Goal: Task Accomplishment & Management: Manage account settings

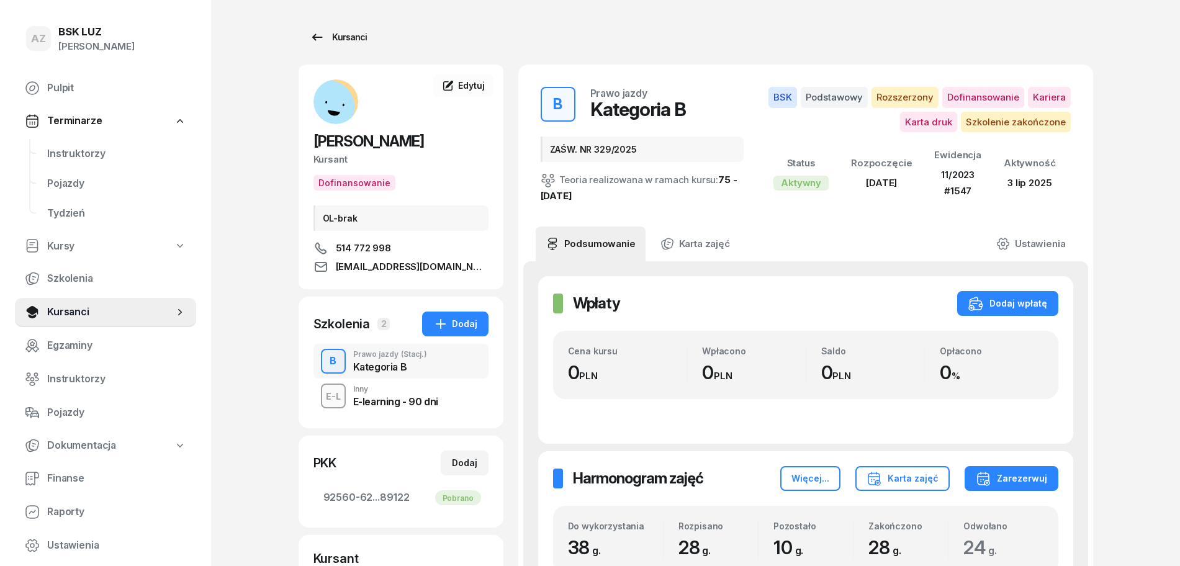
click at [350, 35] on div "Kursanci" at bounding box center [338, 37] width 57 height 15
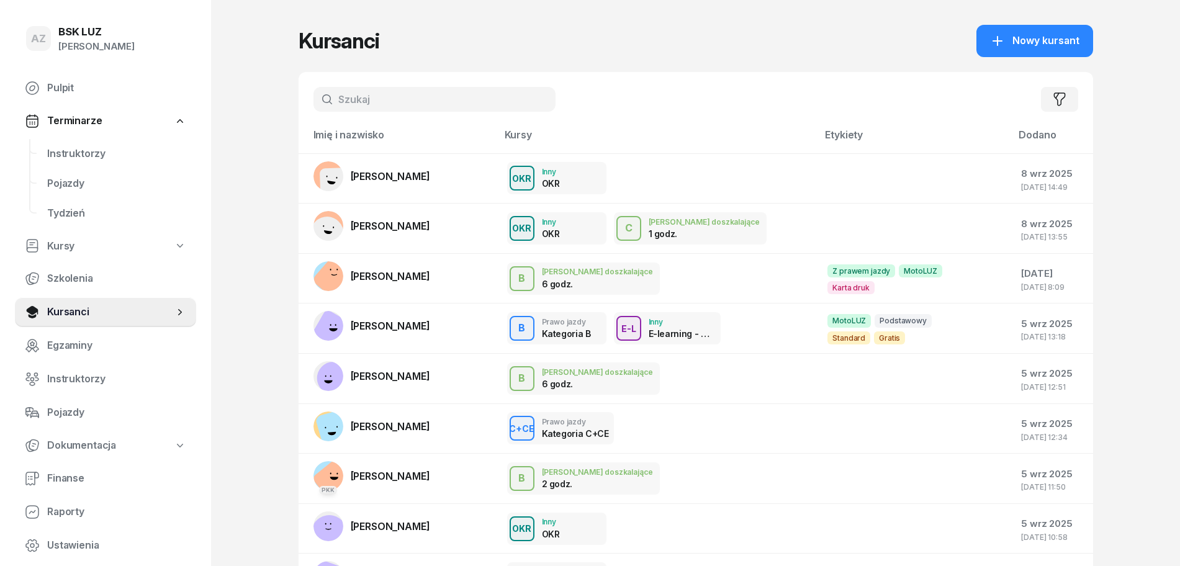
click at [396, 103] on input "text" at bounding box center [435, 99] width 242 height 25
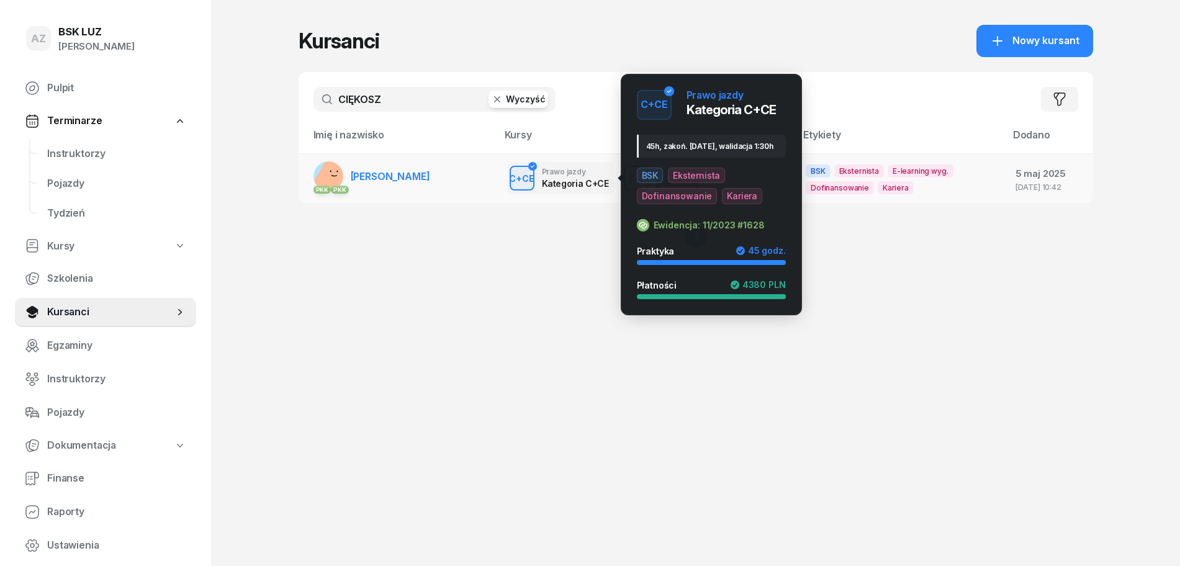
type input "CIĘKOSZ"
click at [535, 178] on div "C+CE" at bounding box center [521, 179] width 35 height 16
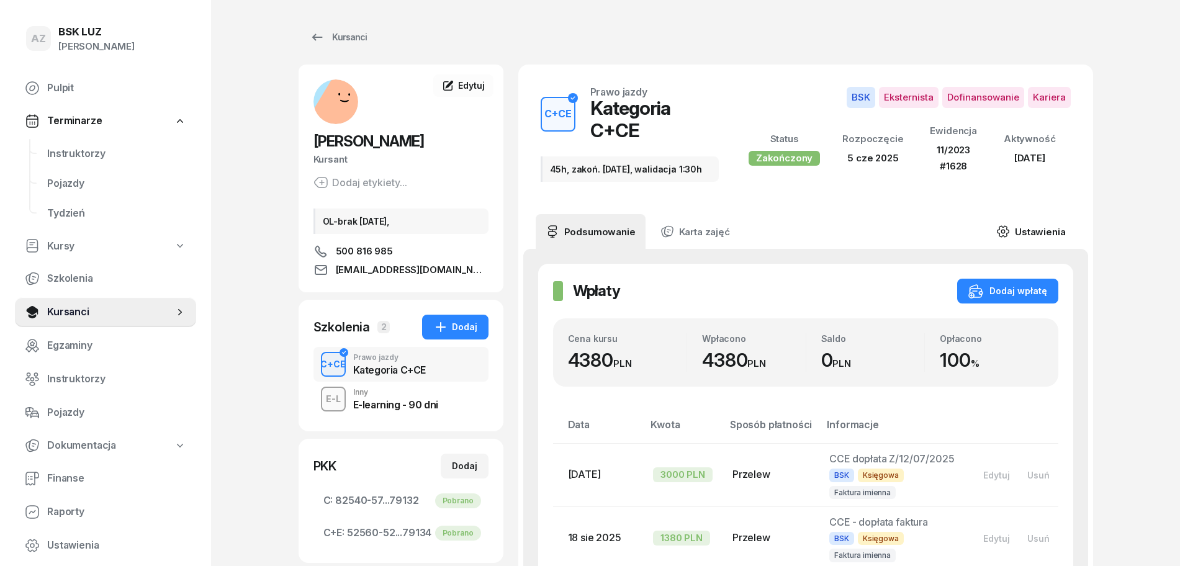
click at [1042, 221] on link "Ustawienia" at bounding box center [1031, 231] width 89 height 35
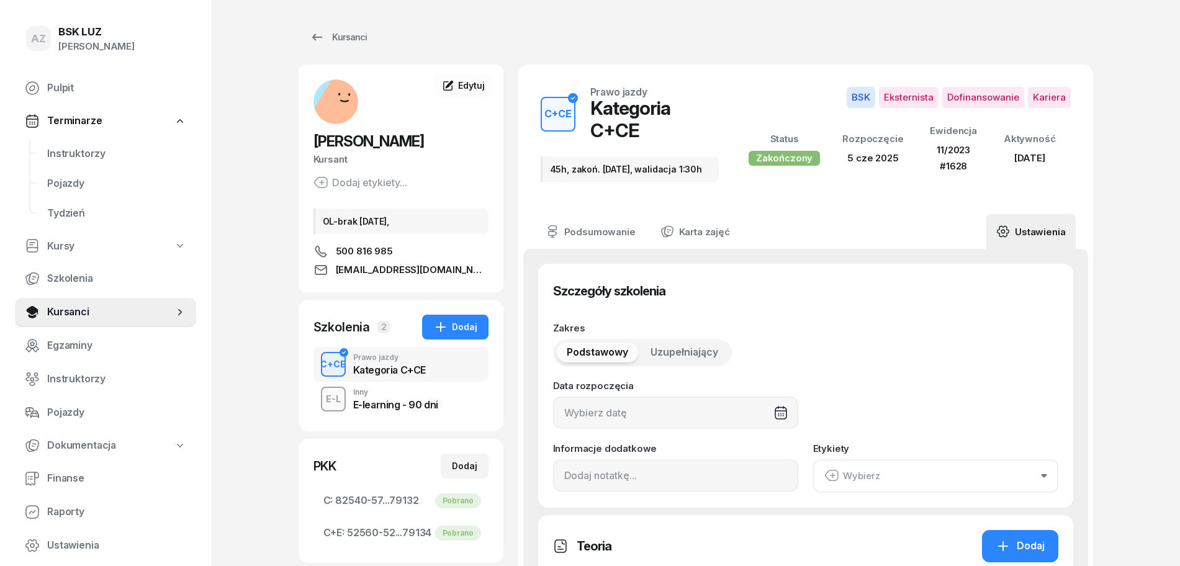
type input "[DATE]"
type input "45h, zakoń. [DATE], walidacja 1:30h"
type input "45"
type input "11/2023"
type input "1628"
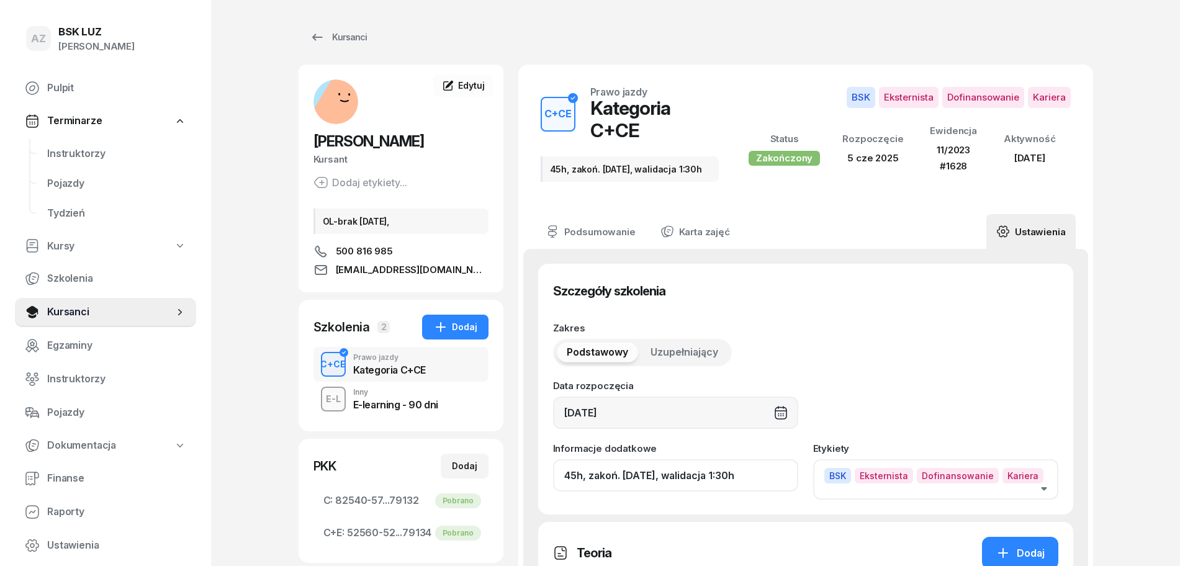
click at [728, 468] on input "45h, zakoń. [DATE], walidacja 1:30h" at bounding box center [675, 475] width 245 height 32
click at [742, 468] on input "45h, zakoń. 31-08-2025, walid 1:30h" at bounding box center [675, 475] width 245 height 32
drag, startPoint x: 794, startPoint y: 461, endPoint x: 718, endPoint y: 490, distance: 80.6
click at [725, 482] on input "45h, zakoń. 31-08-2025, walid 1:30h, ZAŚW. NR" at bounding box center [675, 475] width 245 height 32
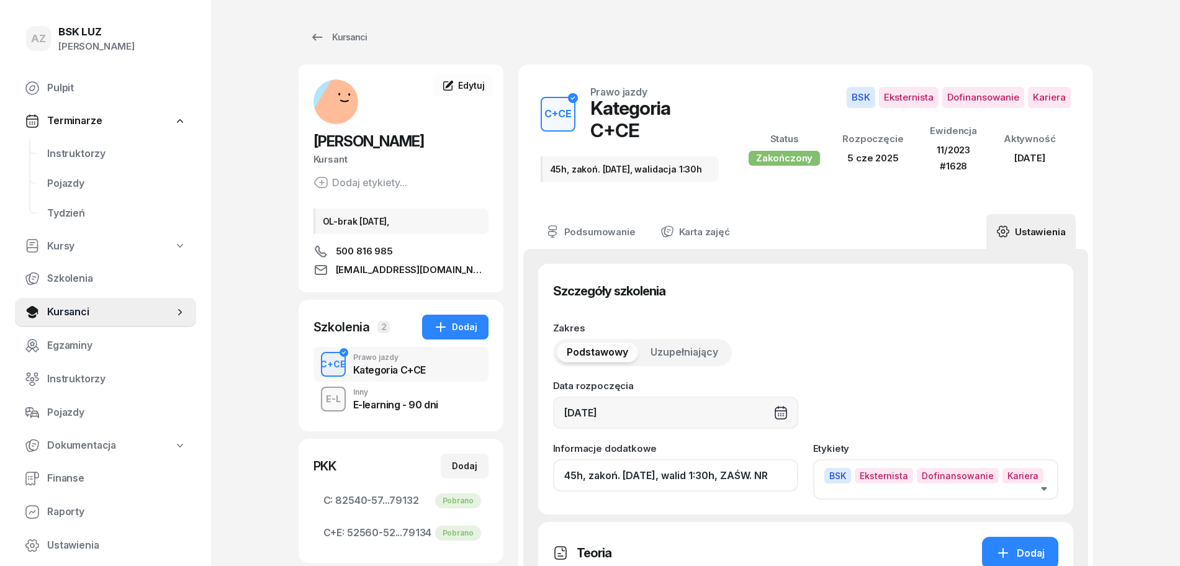
type input "45h, zakoń. 31-08-2025, walid 1:30h, ZAŚW. NR"
click at [791, 493] on div "Szczegóły szkolenia Zakres Podstawowy Uzupełniający Data rozpoczęcia 05/06/2025…" at bounding box center [805, 389] width 535 height 251
click at [768, 476] on input "45h, zakoń. 31-08-2025, walid 1:30h, ZAŚW. NR" at bounding box center [675, 475] width 245 height 32
click at [793, 476] on input "45h, zakoń. 31-08-2025, walid 1:30h, ZAŚW. NR" at bounding box center [675, 475] width 245 height 32
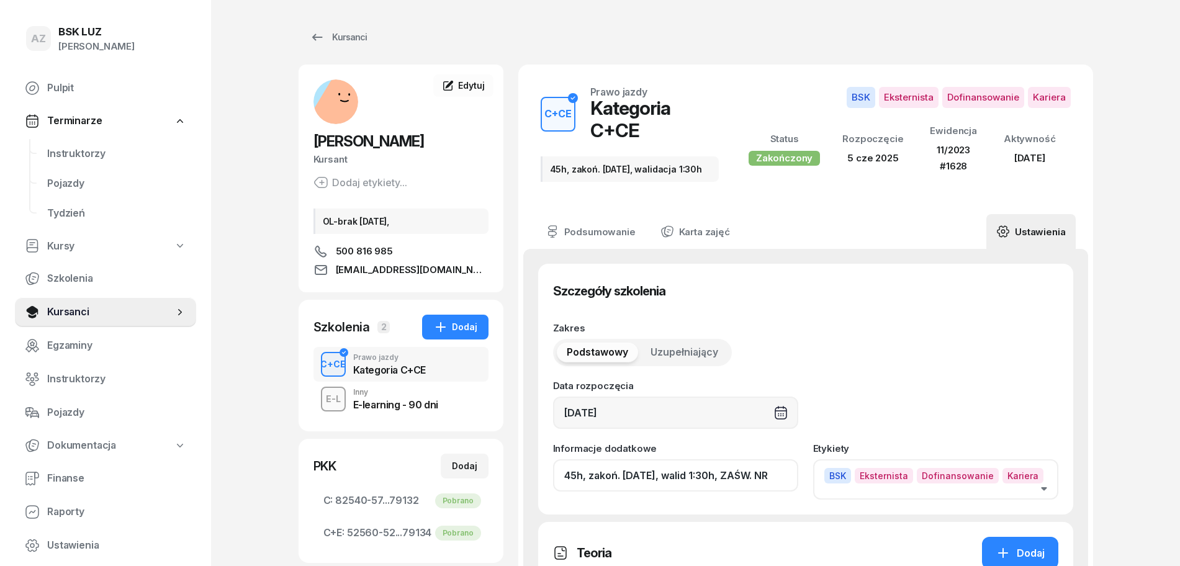
click at [790, 470] on input "45h, zakoń. 31-08-2025, walid 1:30h, ZAŚW. NR" at bounding box center [675, 475] width 245 height 32
click at [790, 469] on input "45h, zakoń. 31-08-2025, walid 1:30h, ZAŚW. NR" at bounding box center [675, 475] width 245 height 32
click at [728, 464] on input "45h, zakoń. 31-08-2025, walid 1:30h, ZAŚW. NR" at bounding box center [675, 475] width 245 height 32
click at [1036, 220] on link "Ustawienia" at bounding box center [1031, 231] width 89 height 35
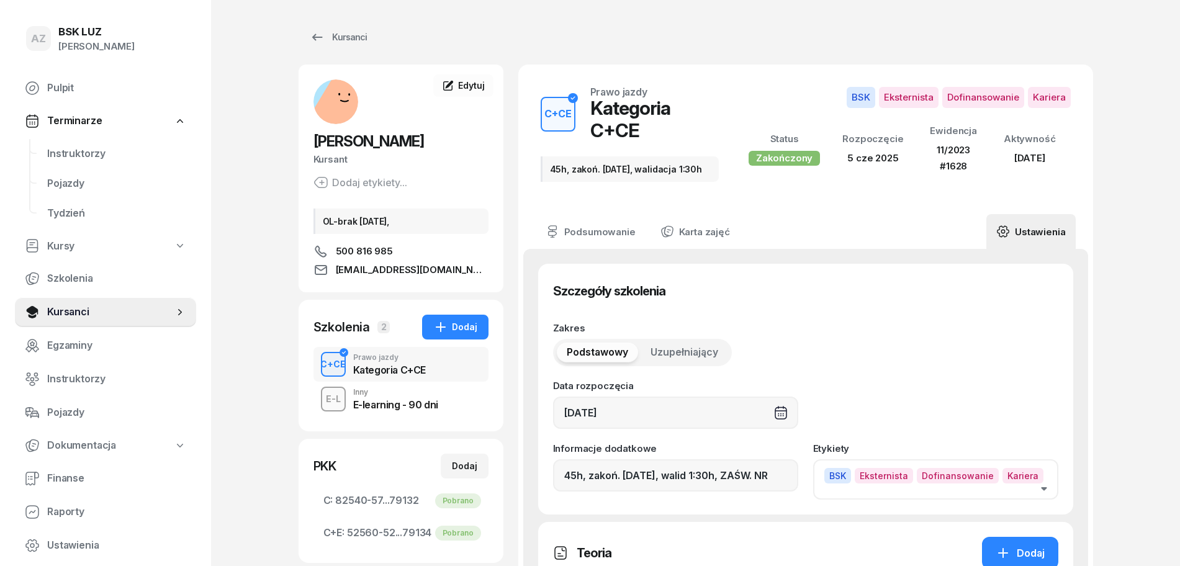
click at [1036, 220] on link "Ustawienia" at bounding box center [1031, 231] width 89 height 35
click at [794, 467] on input "45h, zakoń. 31-08-2025, walid 1:30h, ZAŚW. NR" at bounding box center [675, 475] width 245 height 32
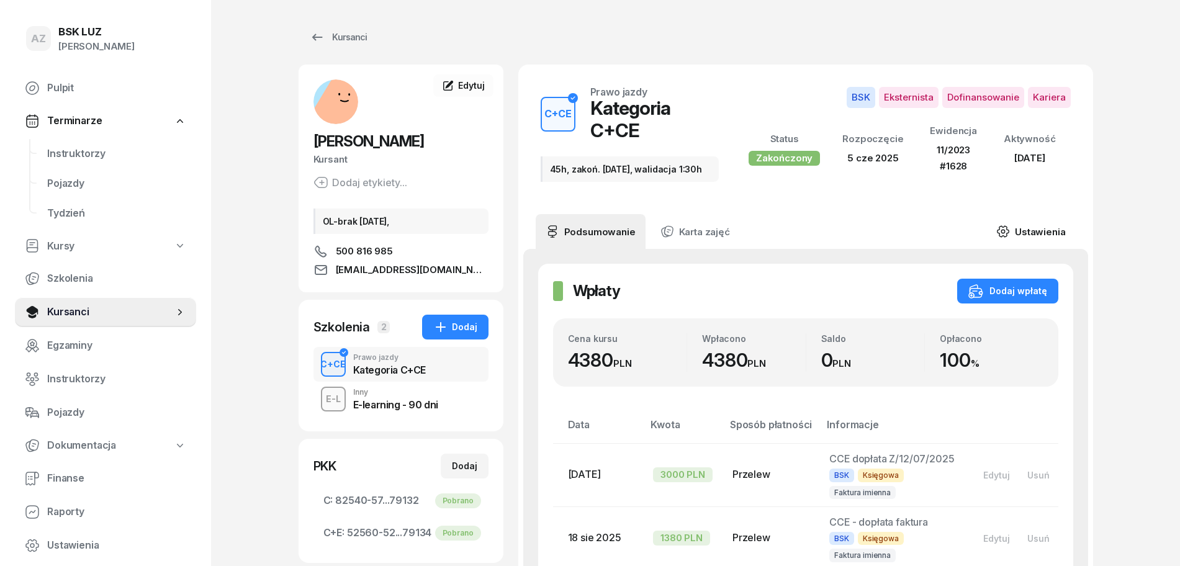
click at [1051, 219] on link "Ustawienia" at bounding box center [1031, 231] width 89 height 35
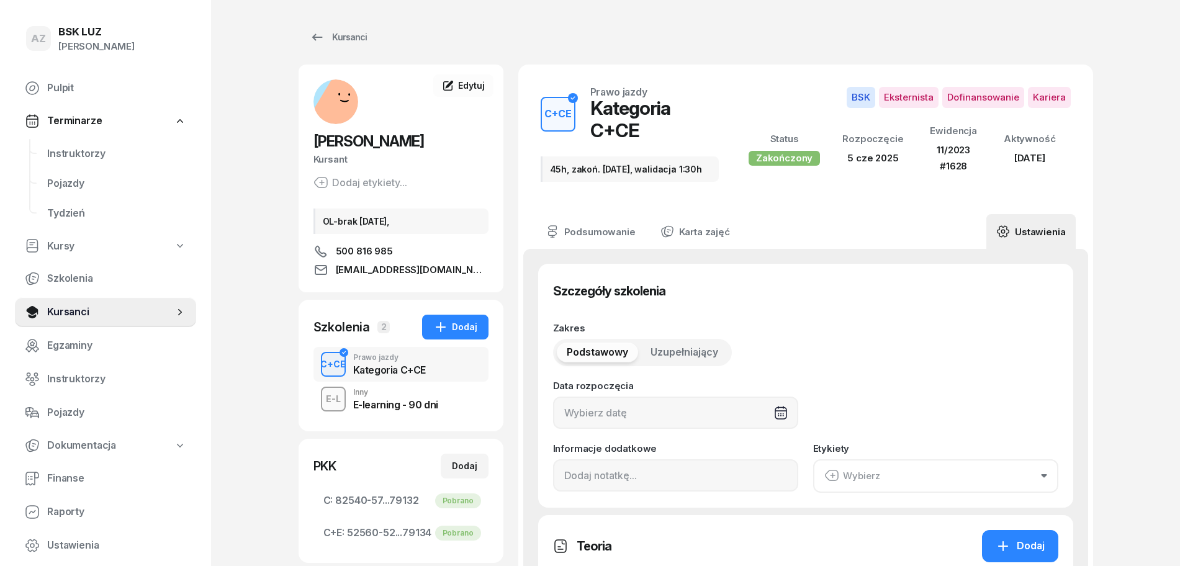
type input "[DATE]"
type input "45h, zakoń. [DATE], walidacja 1:30h"
type input "45"
type input "11/2023"
type input "1628"
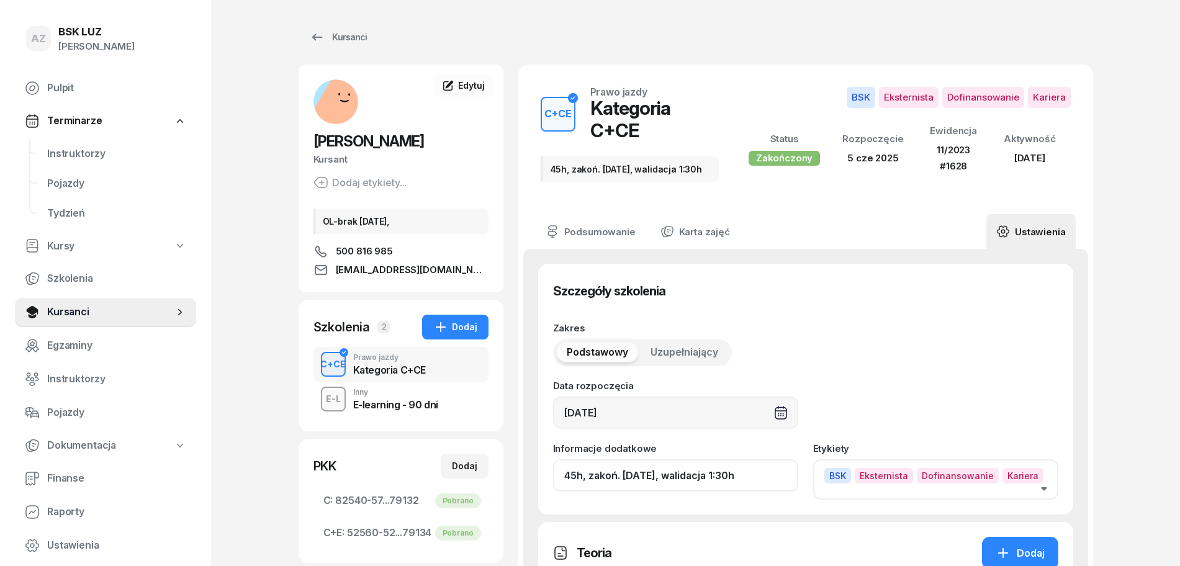
click at [763, 477] on input "45h, zakoń. [DATE], walidacja 1:30h" at bounding box center [675, 475] width 245 height 32
drag, startPoint x: 788, startPoint y: 461, endPoint x: 739, endPoint y: 484, distance: 54.4
click at [739, 484] on div "Szczegóły szkolenia Zakres Podstawowy Uzupełniający Data rozpoczęcia [DATE] Inf…" at bounding box center [805, 389] width 535 height 251
drag, startPoint x: 785, startPoint y: 468, endPoint x: 792, endPoint y: 477, distance: 11.1
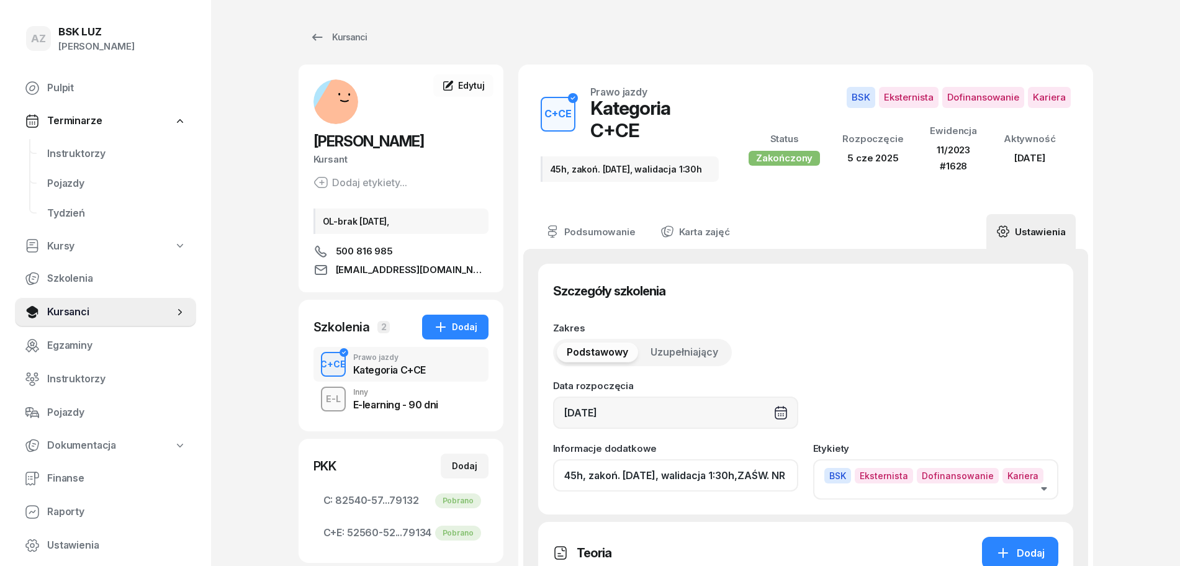
click at [787, 469] on input "45h, zakoń. [DATE], walidacja 1:30h,ZAŚW. NR" at bounding box center [675, 475] width 245 height 32
click at [796, 467] on input "45h, zakoń. [DATE], walidacja 1:30h,ZAŚW. NR" at bounding box center [675, 475] width 245 height 32
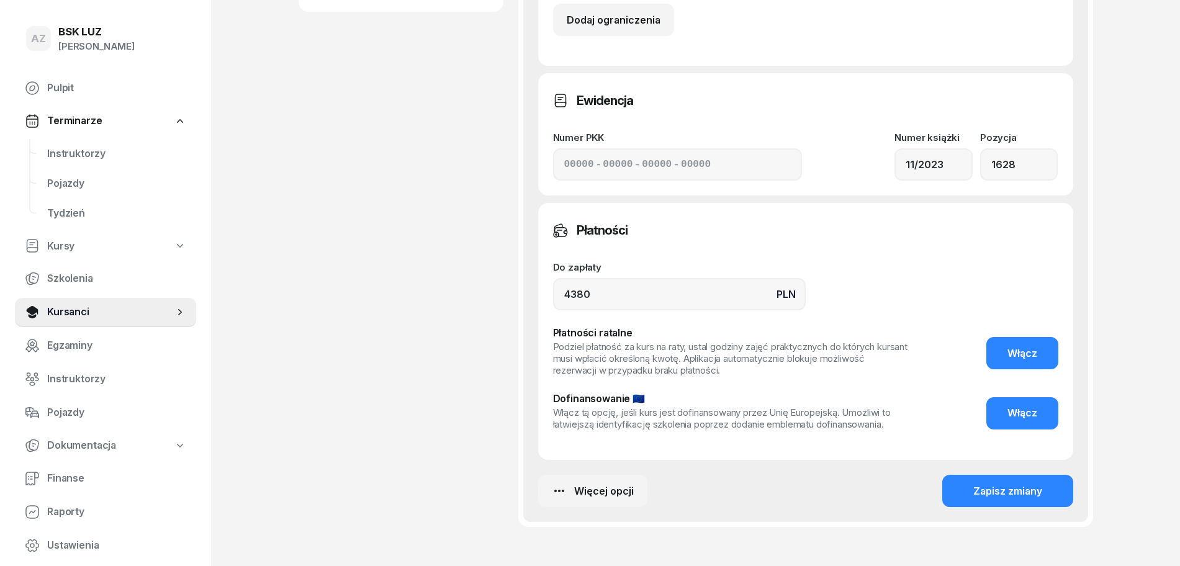
scroll to position [776, 0]
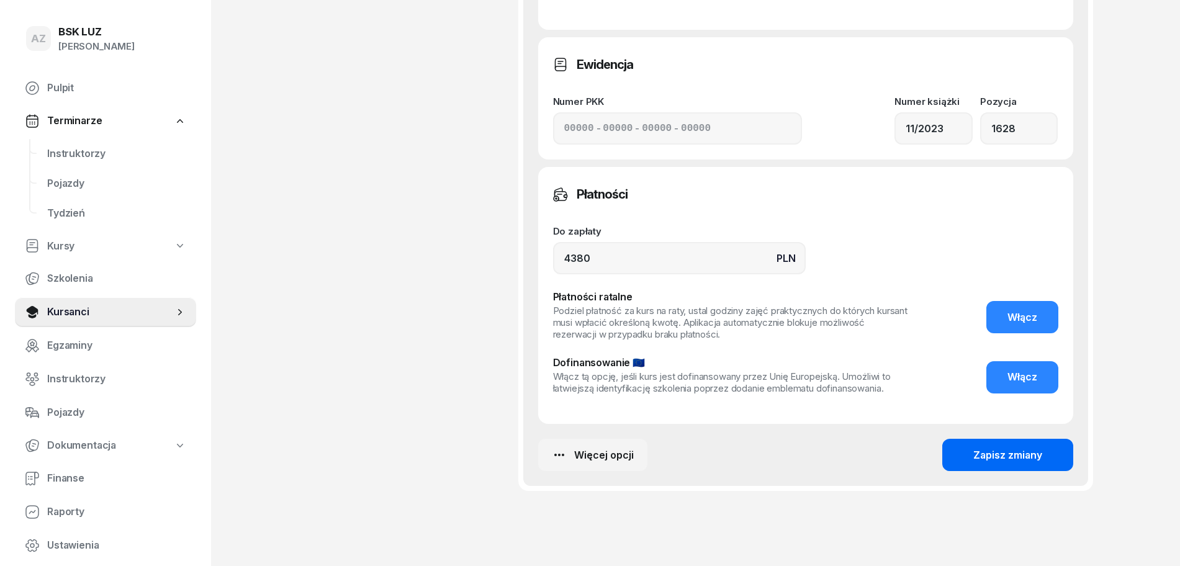
type input "45h, zakoń. [DATE], walidacja 1:30h,ZAŚW. NR 320/2025"
click at [1005, 448] on div "Zapisz zmiany" at bounding box center [1008, 456] width 69 height 16
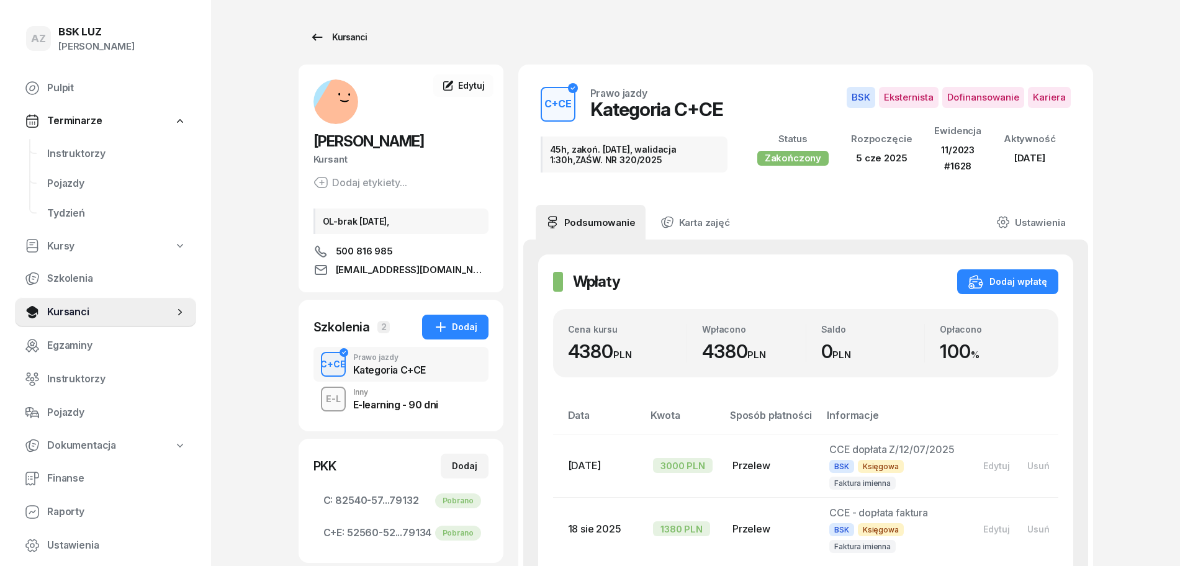
click at [345, 37] on div "Kursanci" at bounding box center [338, 37] width 57 height 15
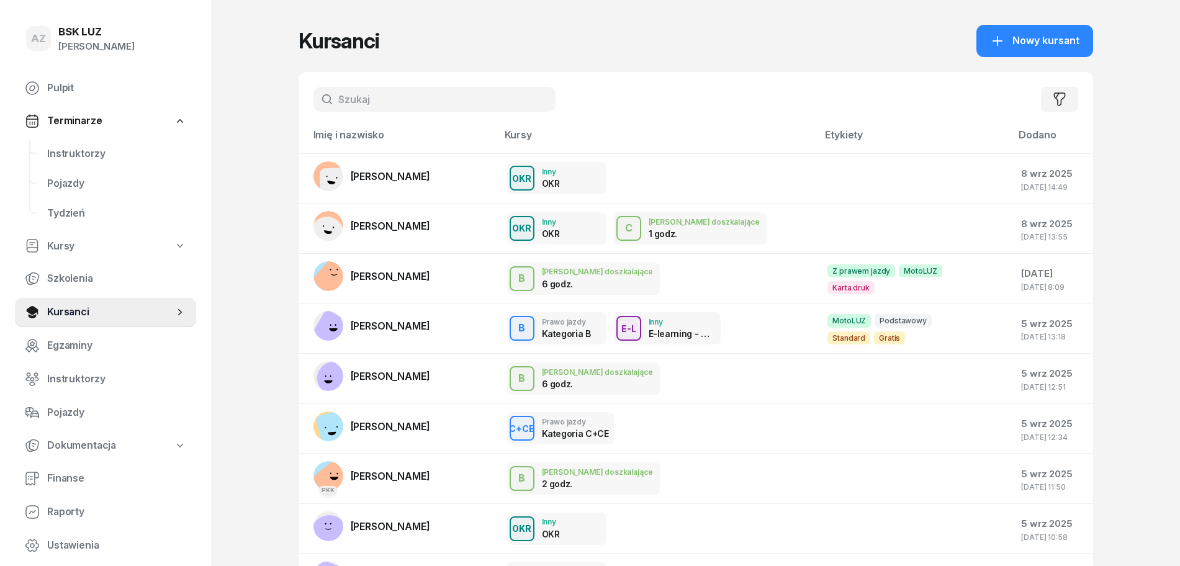
click at [451, 102] on input "text" at bounding box center [435, 99] width 242 height 25
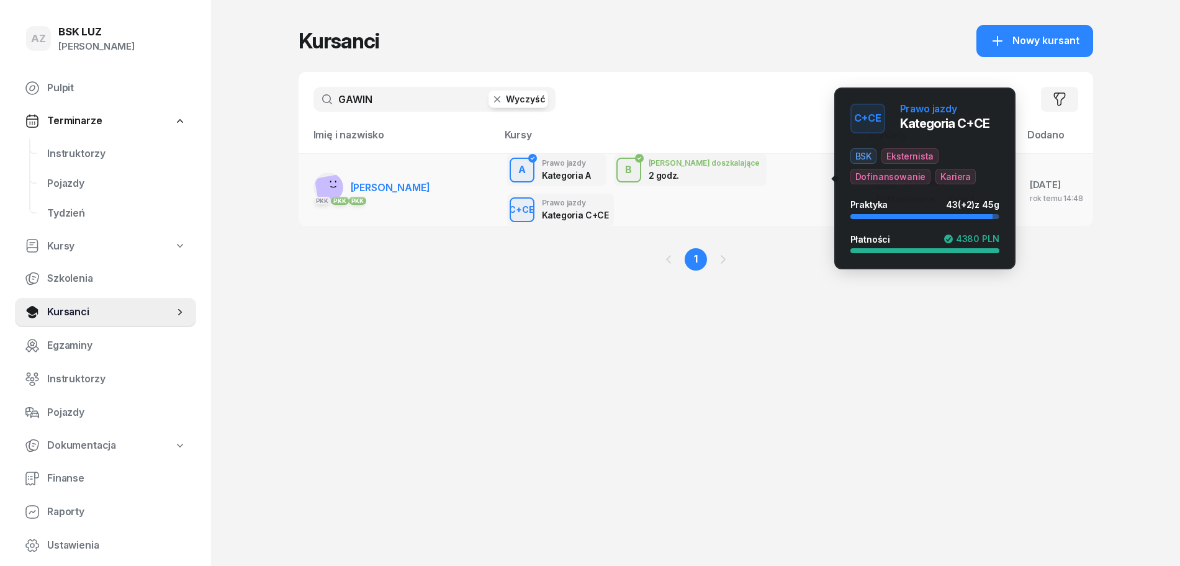
type input "GAWIN"
click at [540, 202] on div "C+CE" at bounding box center [521, 210] width 35 height 16
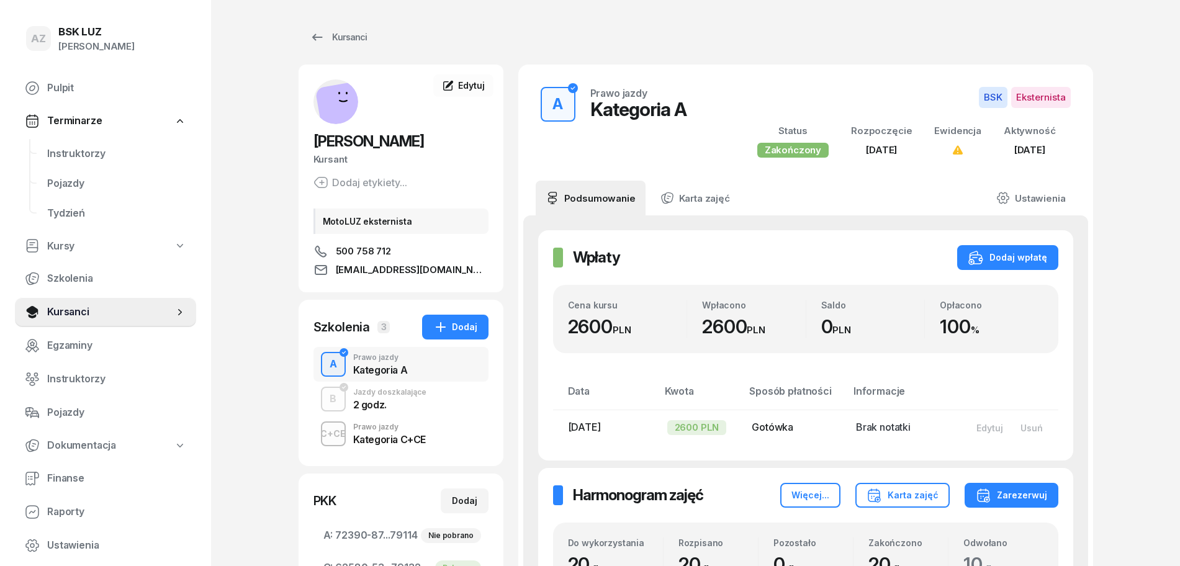
click at [372, 435] on div "Kategoria C+CE" at bounding box center [389, 440] width 73 height 10
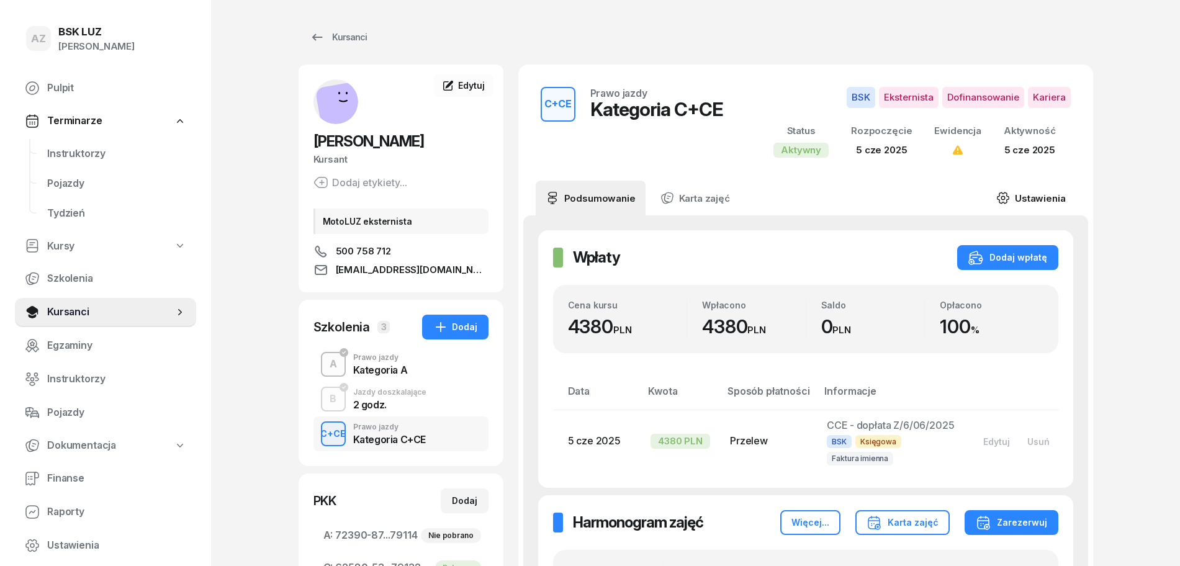
click at [1043, 196] on link "Ustawienia" at bounding box center [1031, 198] width 89 height 35
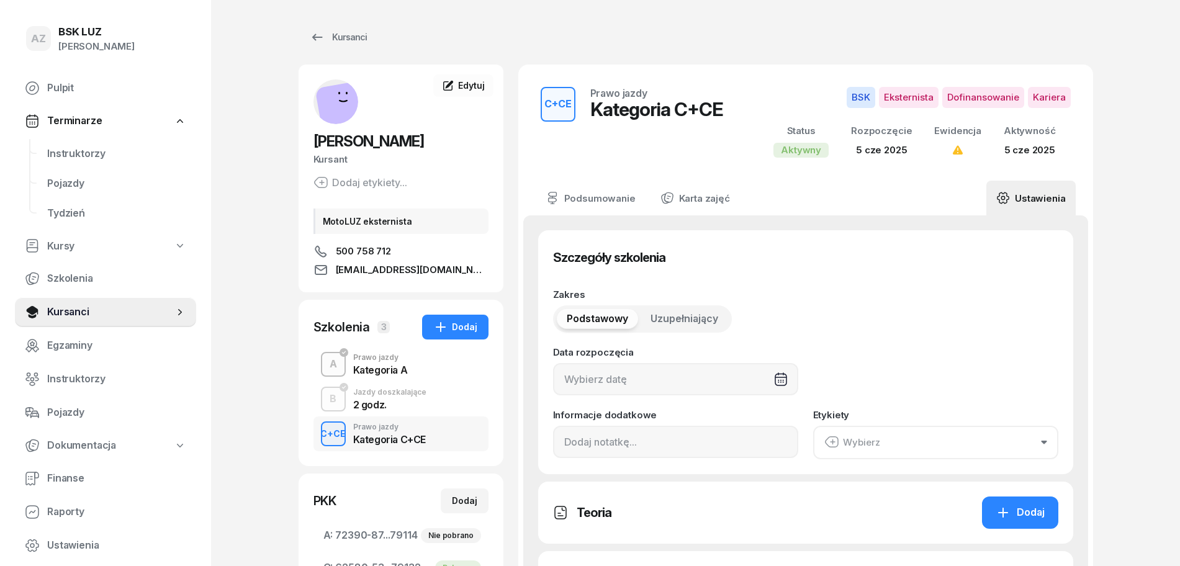
type input "[DATE]"
type input "45"
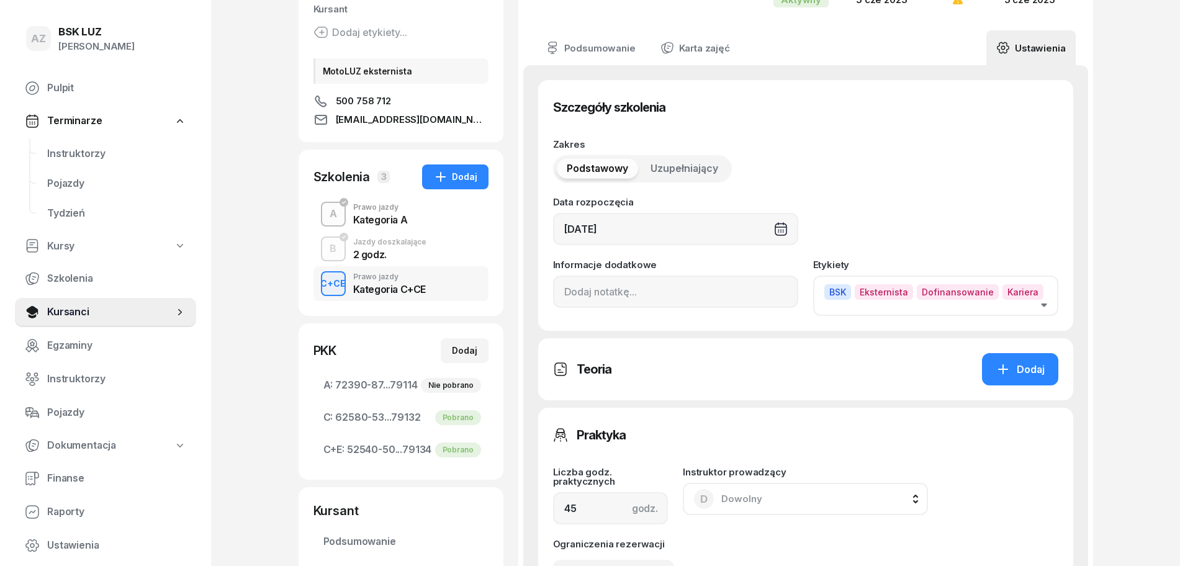
scroll to position [155, 0]
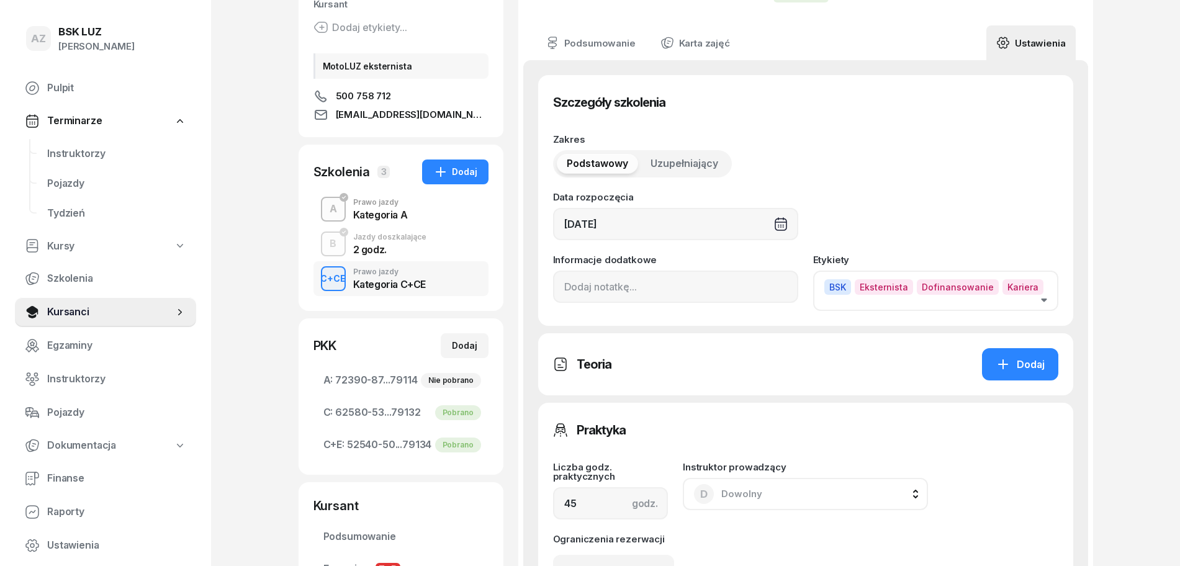
click at [1044, 299] on icon "button" at bounding box center [1044, 301] width 6 height 4
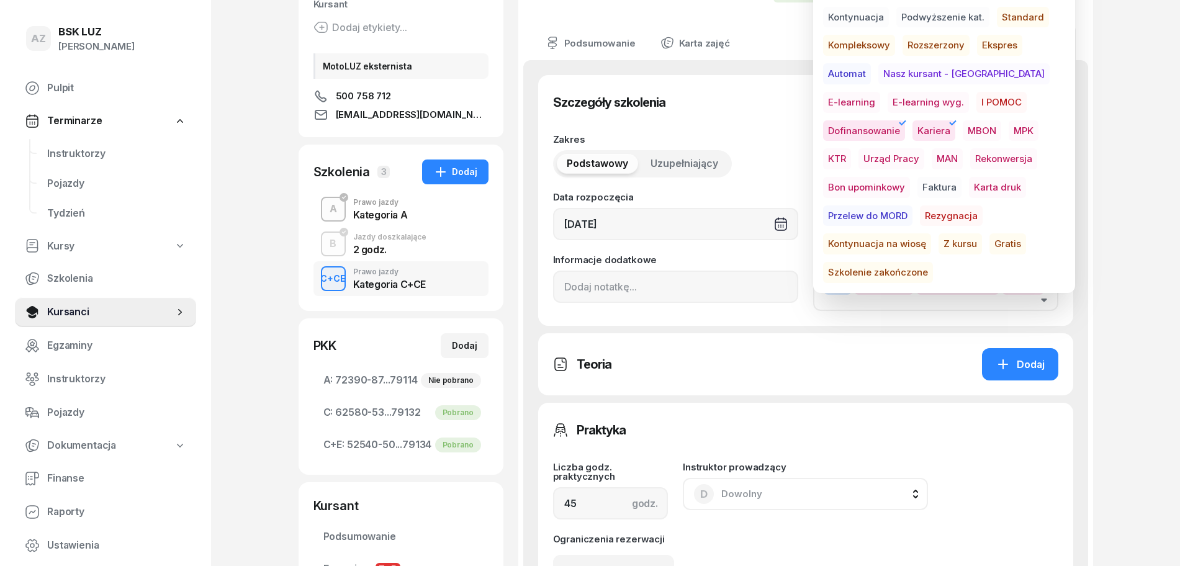
click at [931, 262] on span "Szkolenie zakończone" at bounding box center [878, 272] width 110 height 21
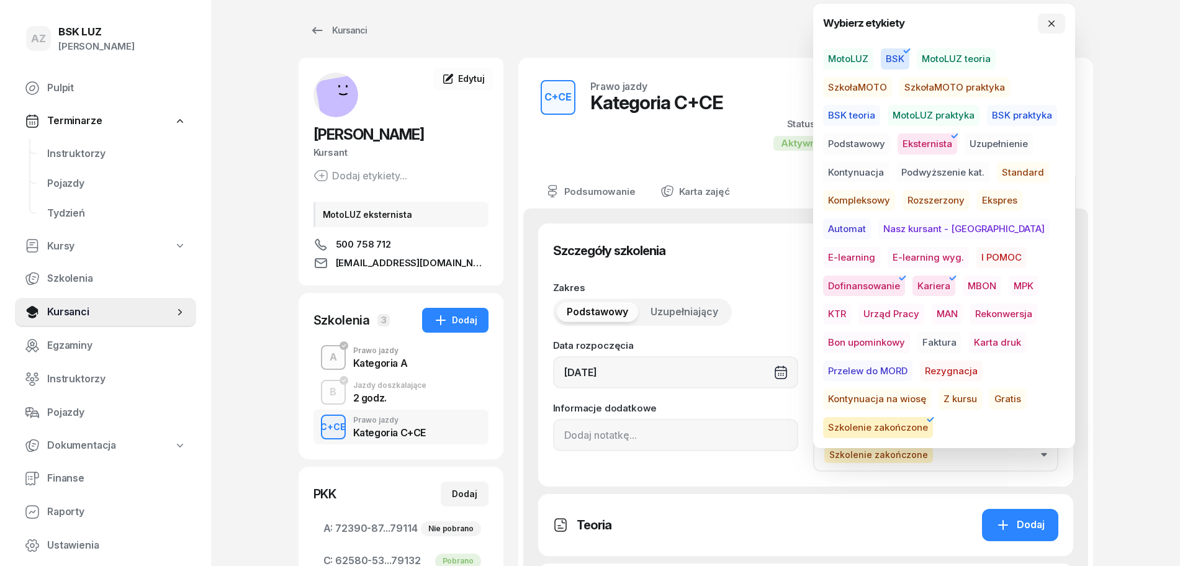
scroll to position [0, 0]
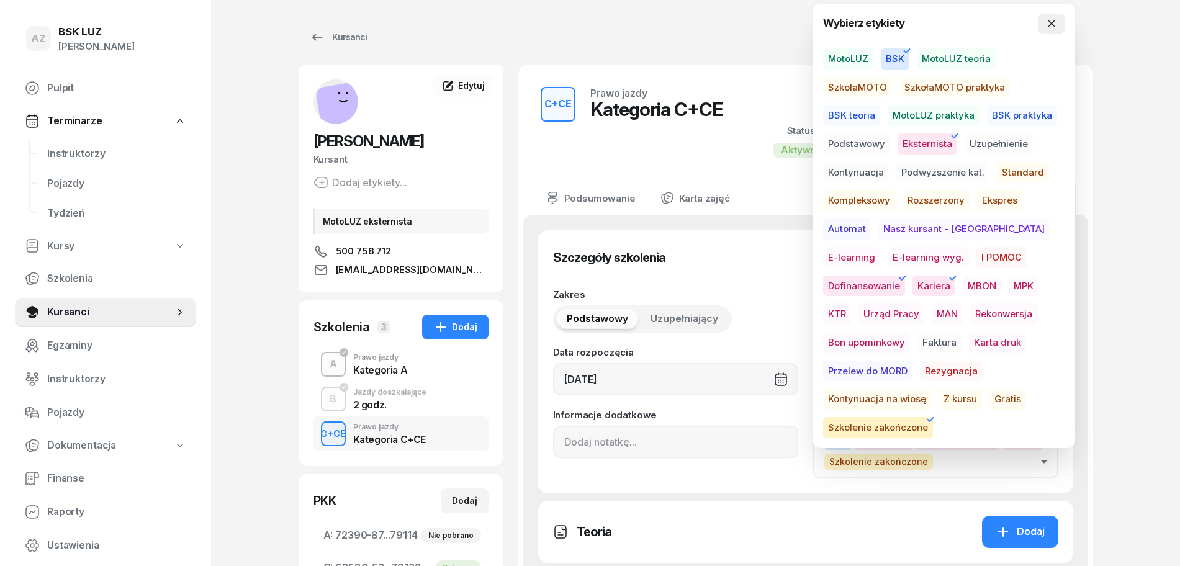
click at [1057, 25] on button "button" at bounding box center [1051, 24] width 27 height 20
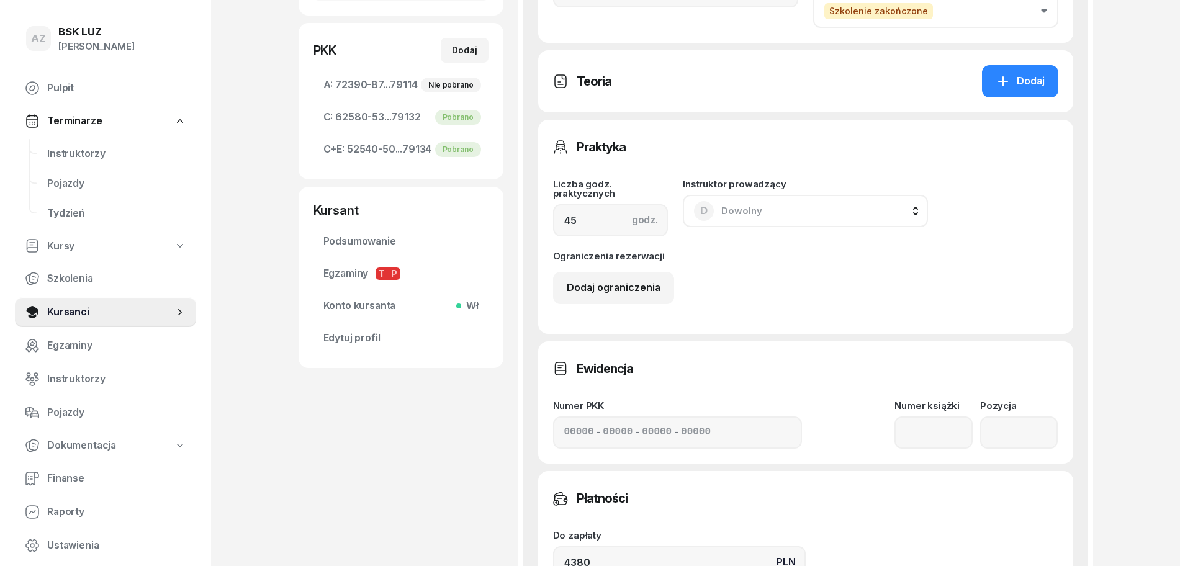
scroll to position [466, 0]
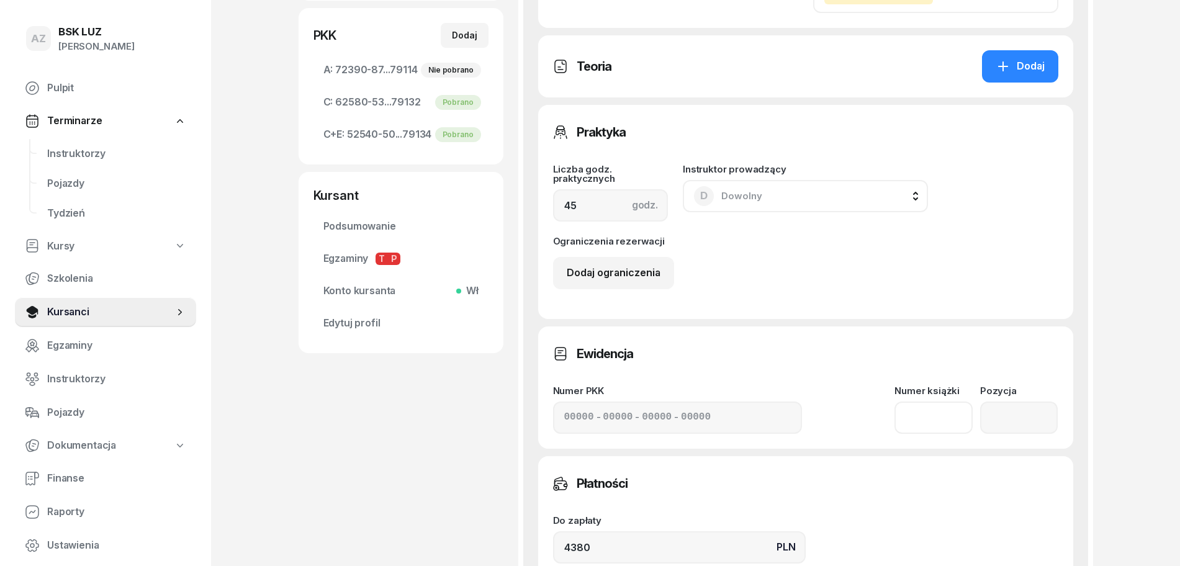
click at [933, 418] on input at bounding box center [934, 418] width 78 height 32
type input "11/2023"
click at [995, 427] on input "number" at bounding box center [1019, 418] width 78 height 32
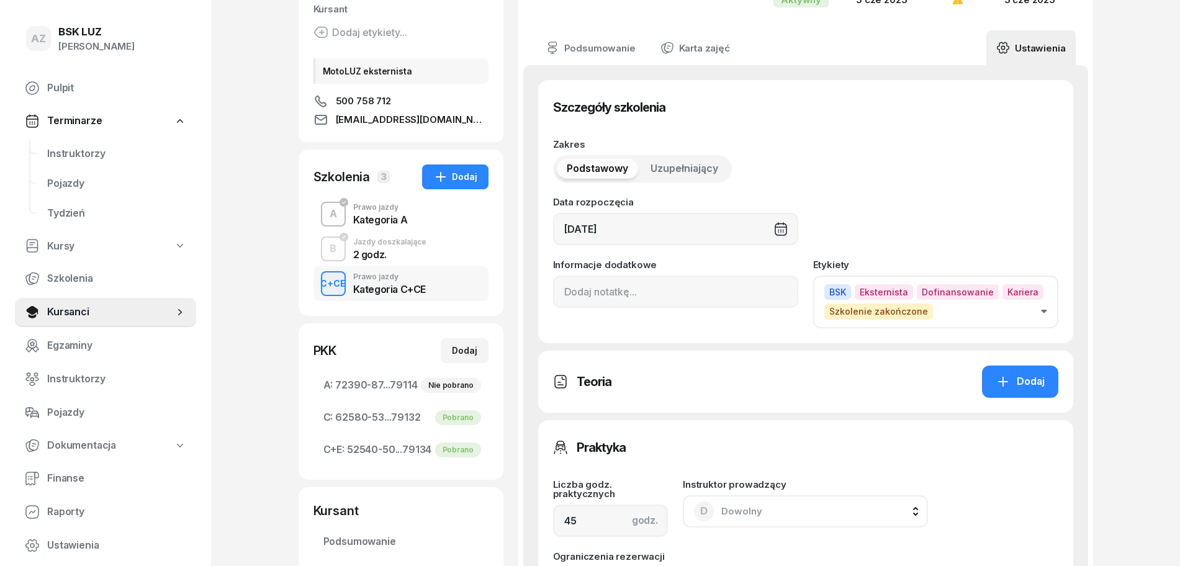
scroll to position [78, 0]
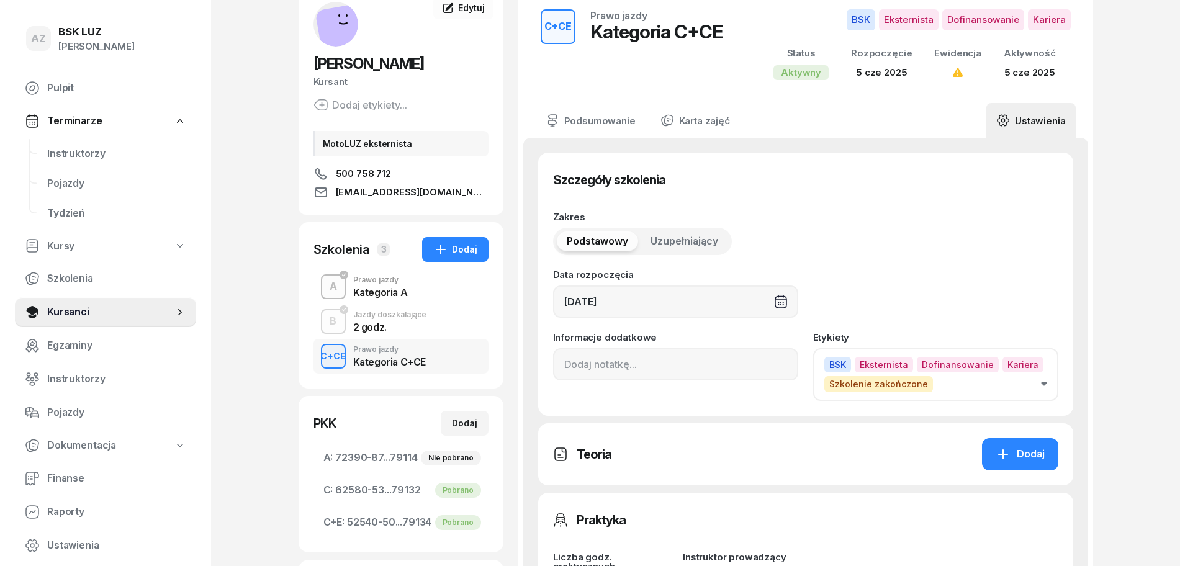
type input "1537"
click at [558, 366] on input at bounding box center [675, 364] width 245 height 32
paste input "ZAŚW. NR"
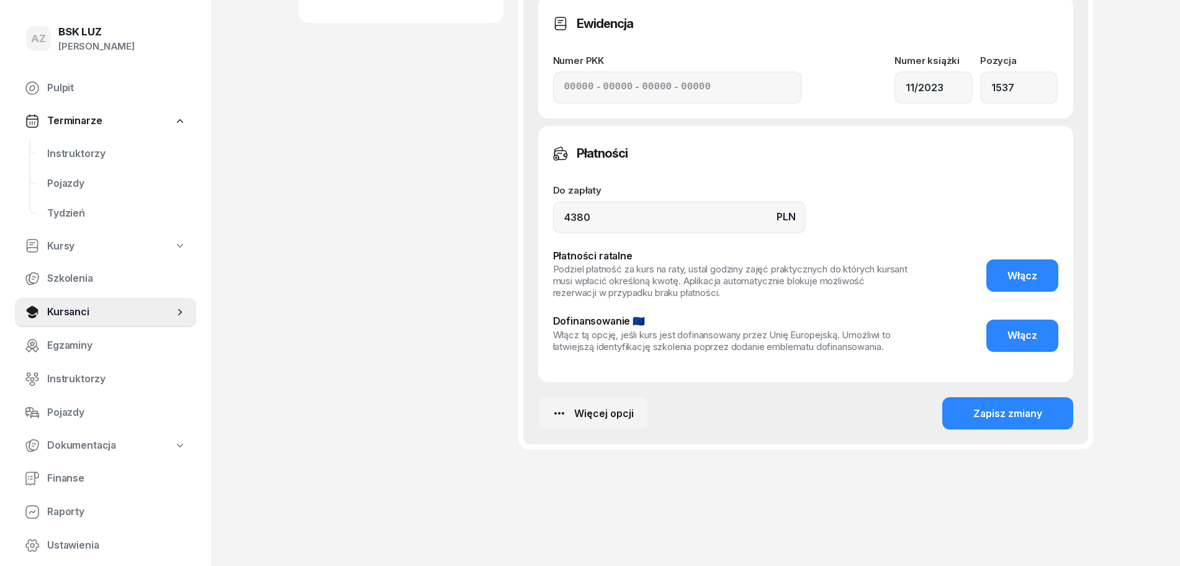
scroll to position [801, 0]
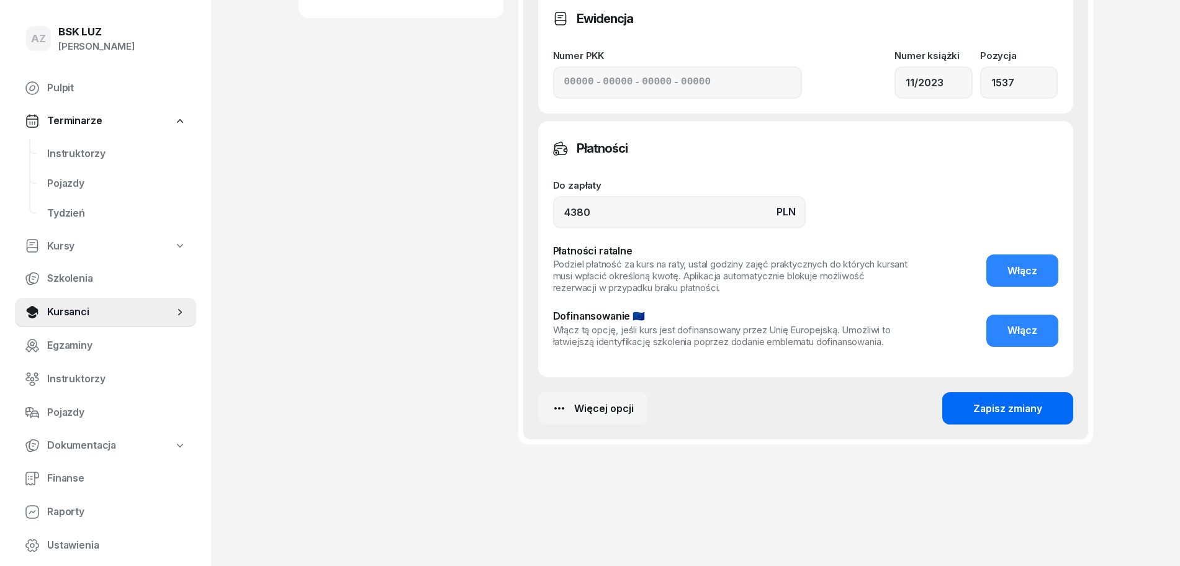
type input "ZAŚW. NR 333/2025"
click at [1010, 410] on div "Zapisz zmiany" at bounding box center [1008, 409] width 69 height 16
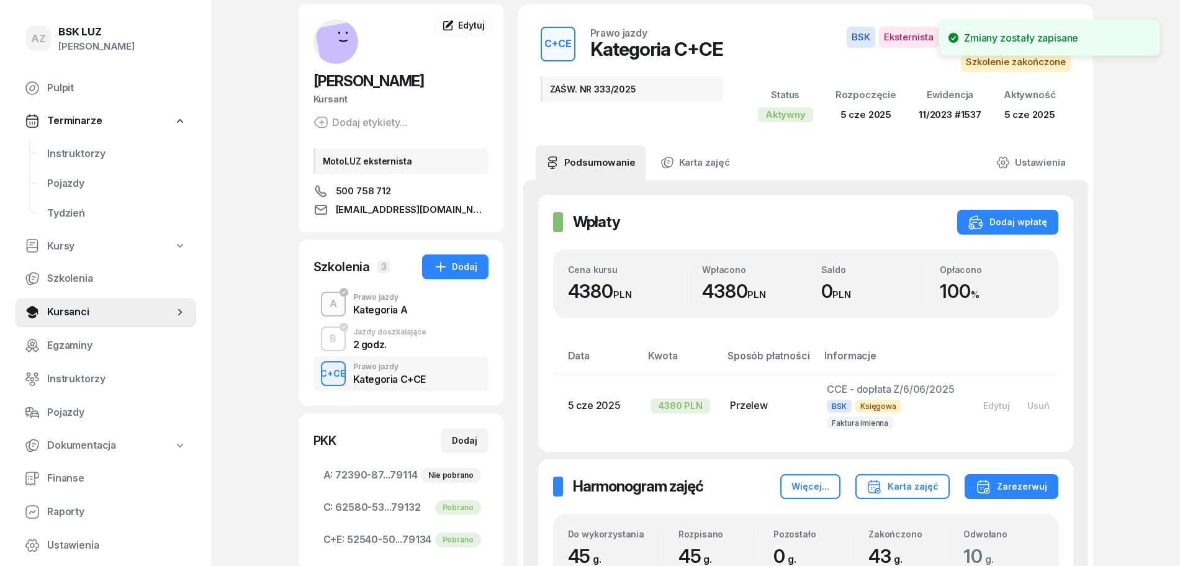
scroll to position [0, 0]
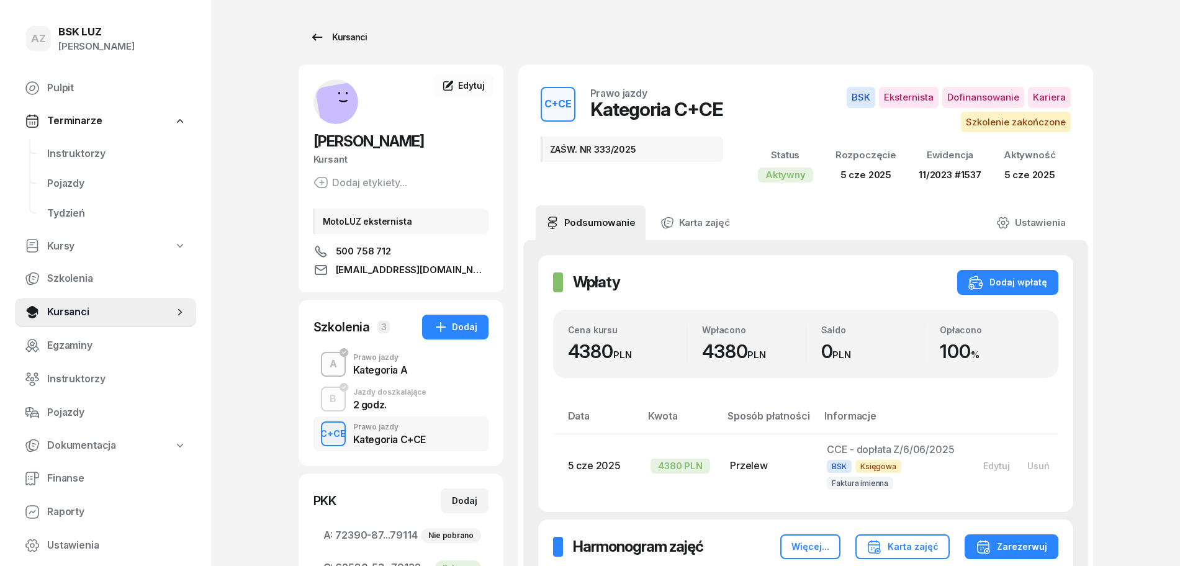
click at [346, 35] on div "Kursanci" at bounding box center [338, 37] width 57 height 15
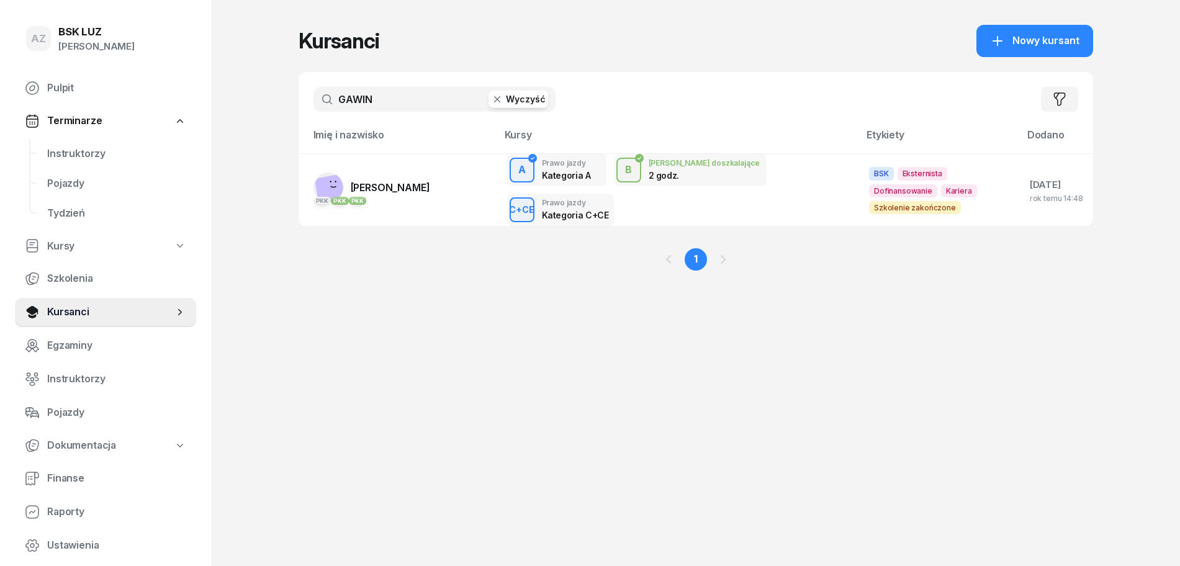
click at [518, 100] on button "Wyczyść" at bounding box center [519, 99] width 60 height 17
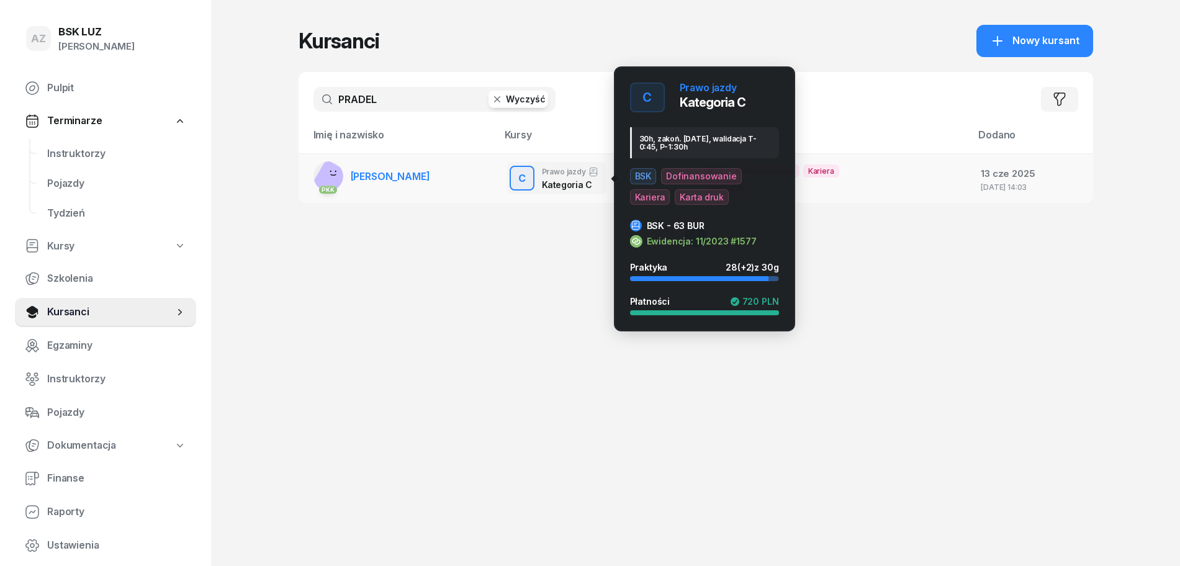
type input "PRADEL"
click at [528, 175] on div "C" at bounding box center [522, 178] width 17 height 21
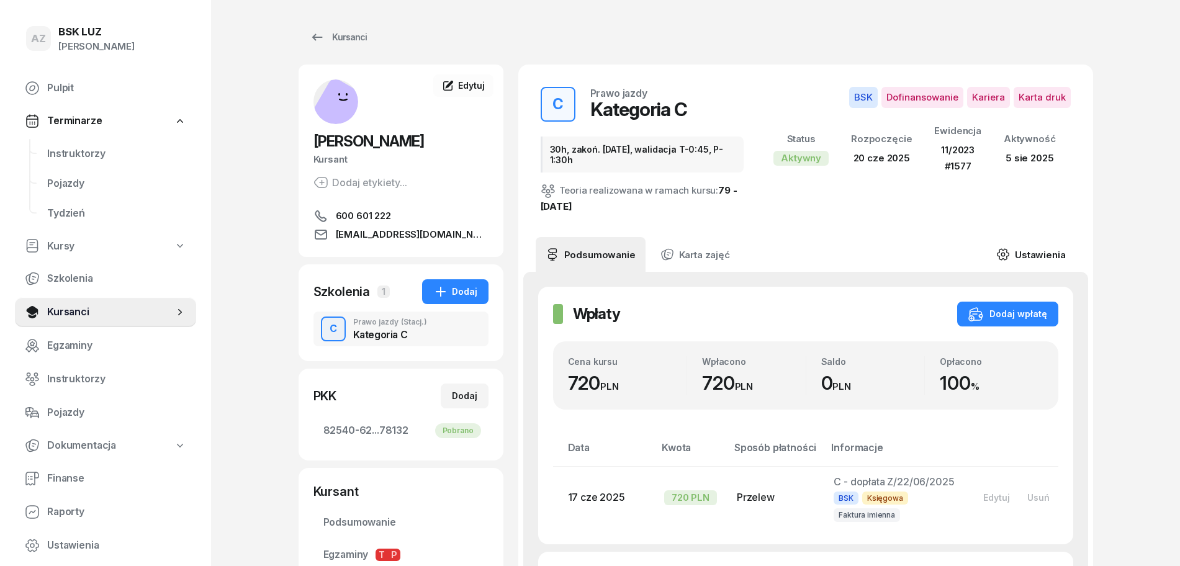
click at [1047, 255] on link "Ustawienia" at bounding box center [1031, 254] width 89 height 35
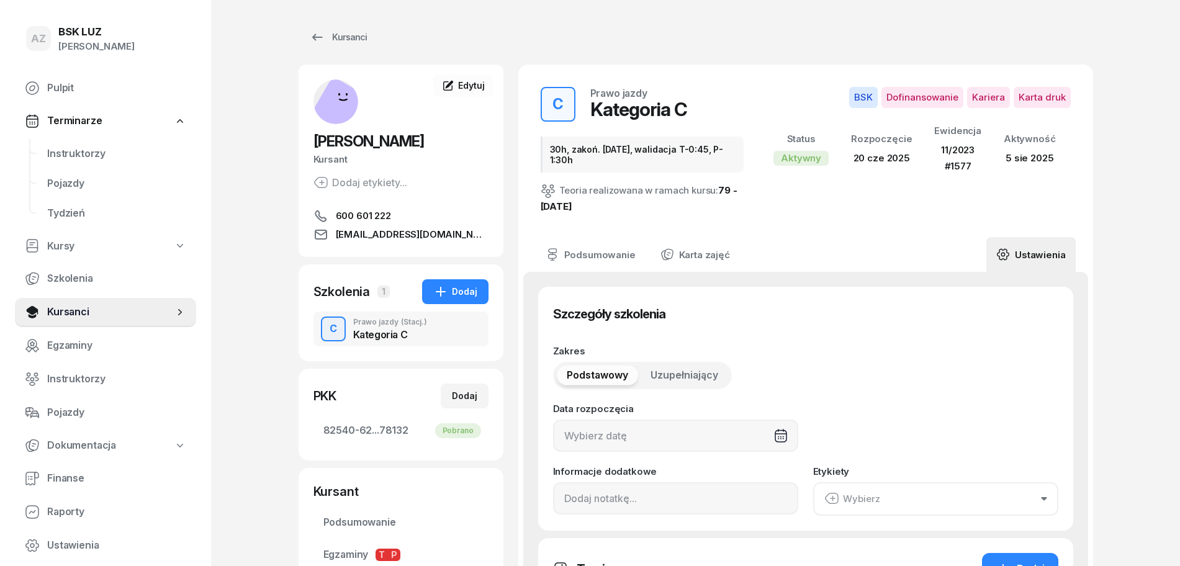
type input "[DATE]"
type input "30h, zakoń. [DATE], walidacja T-0:45, P-1:30h"
type input "11/2023"
type input "1577"
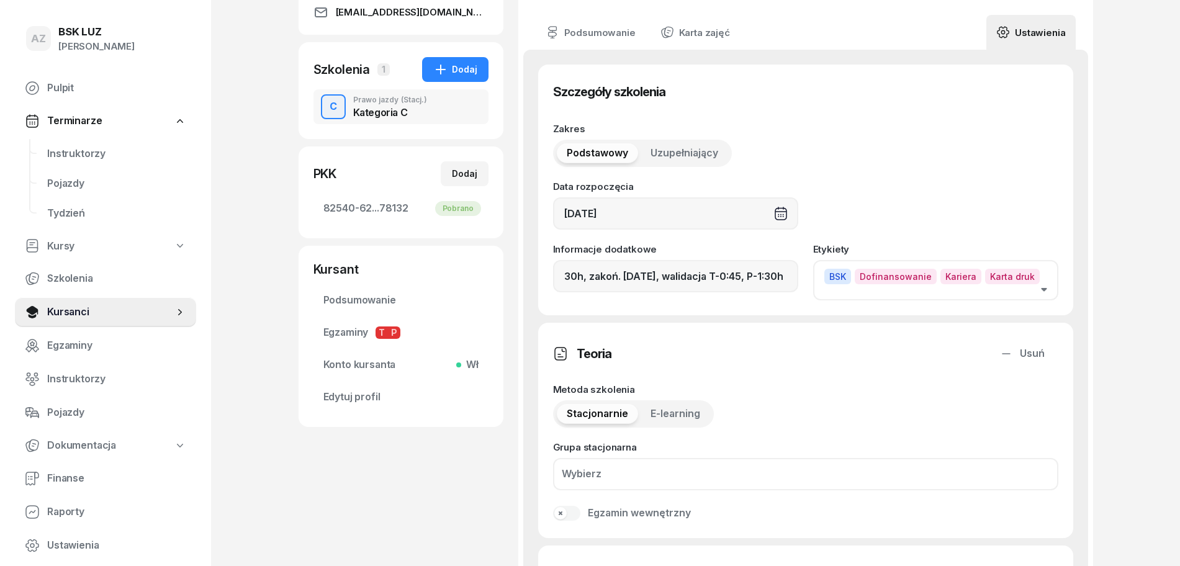
scroll to position [233, 0]
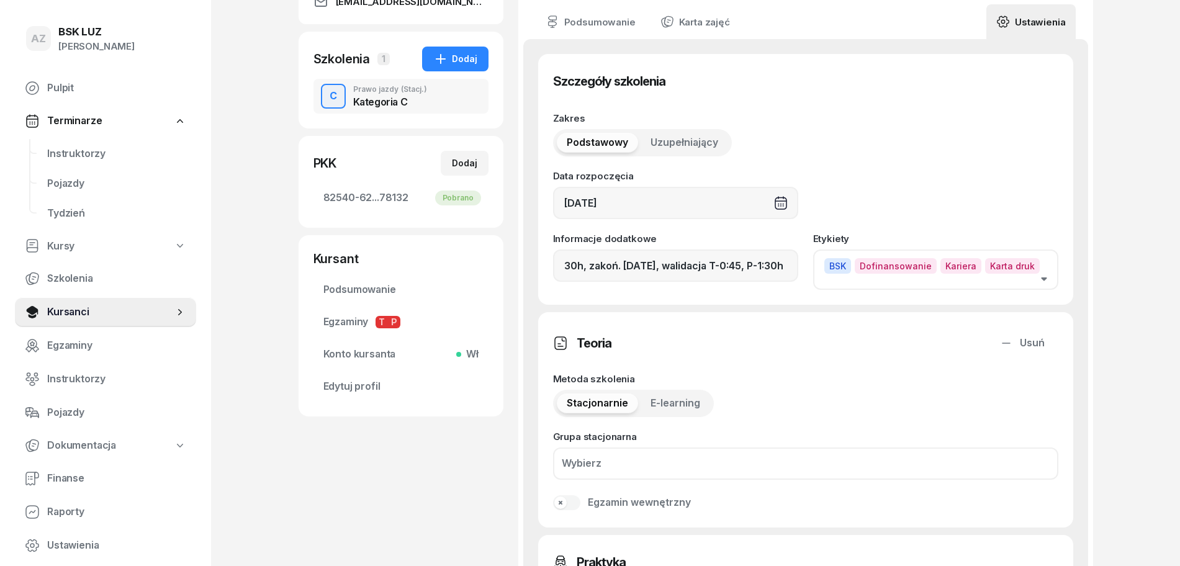
click at [1039, 265] on button "BSK Dofinansowanie Kariera Karta druk" at bounding box center [935, 270] width 245 height 40
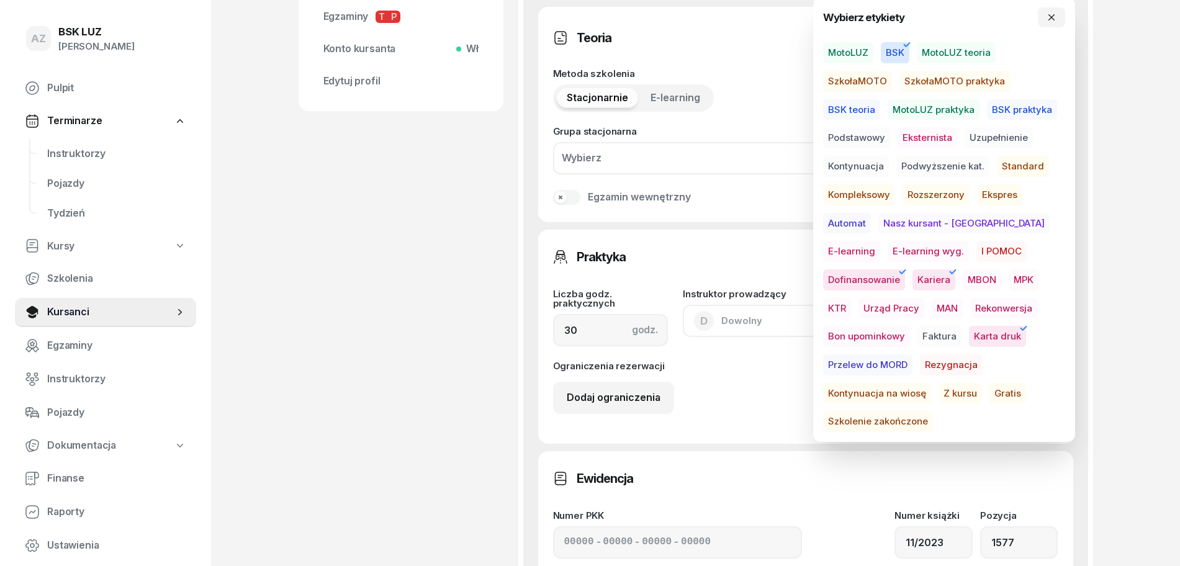
scroll to position [543, 0]
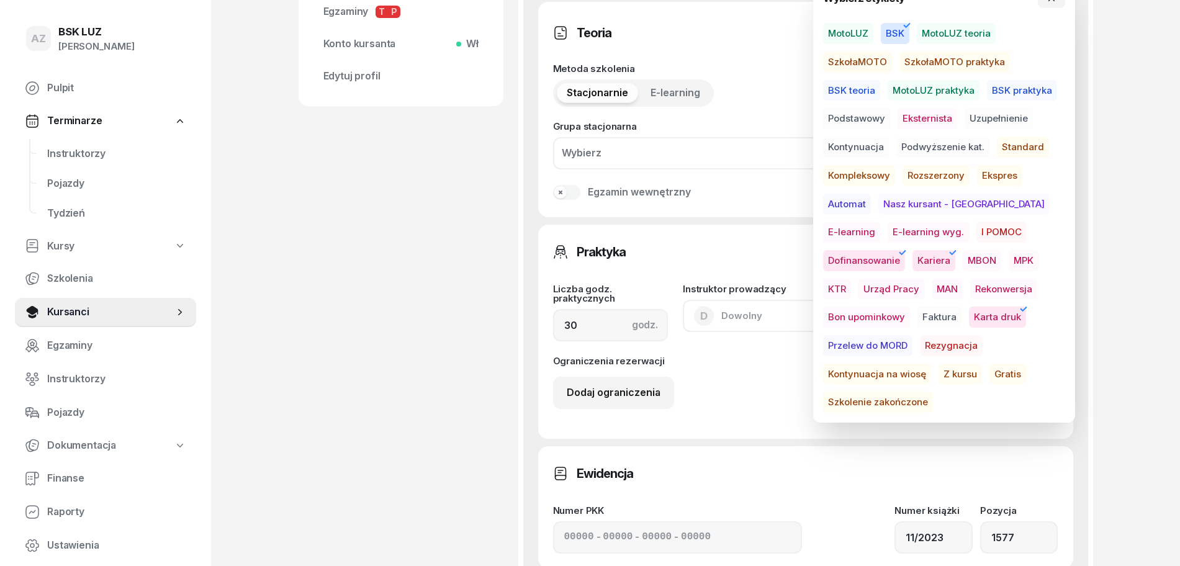
click at [933, 392] on span "Szkolenie zakończone" at bounding box center [878, 402] width 110 height 21
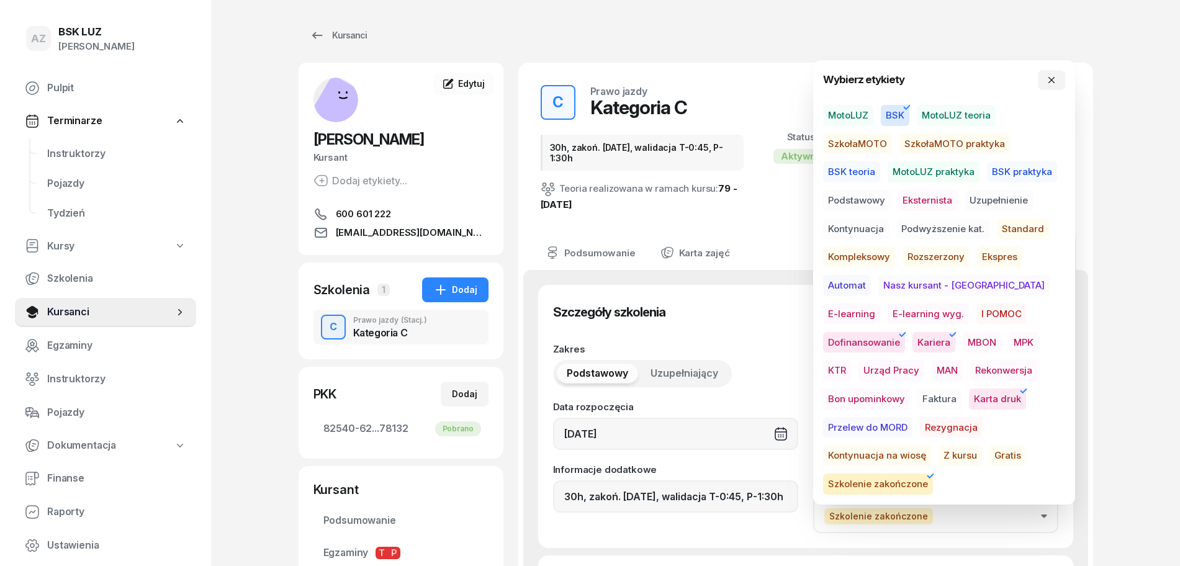
scroll to position [0, 0]
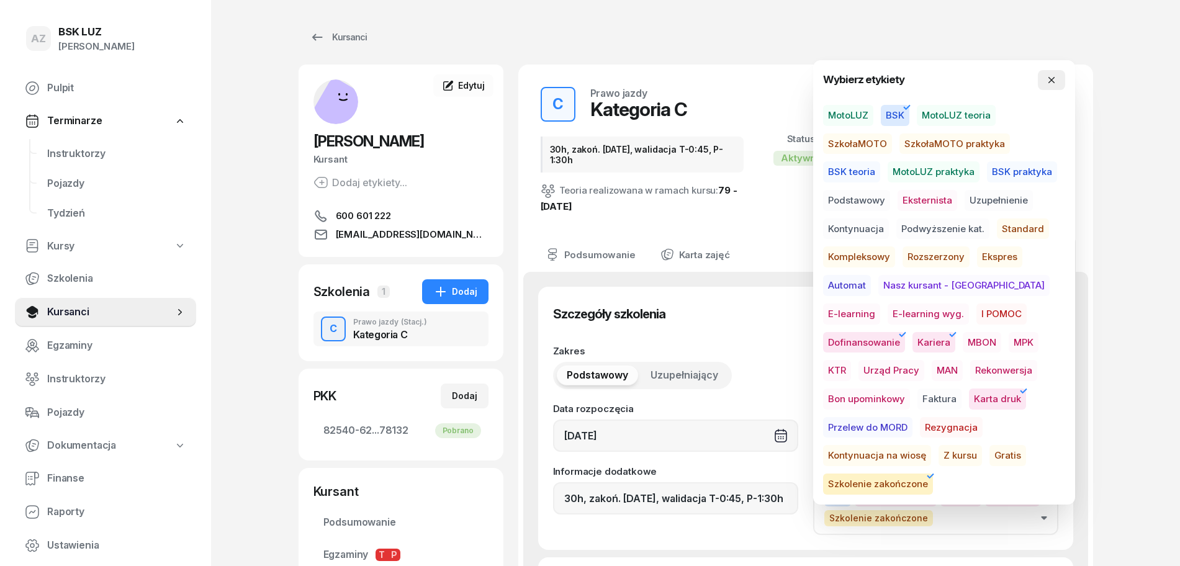
click at [1065, 77] on button "button" at bounding box center [1051, 80] width 27 height 20
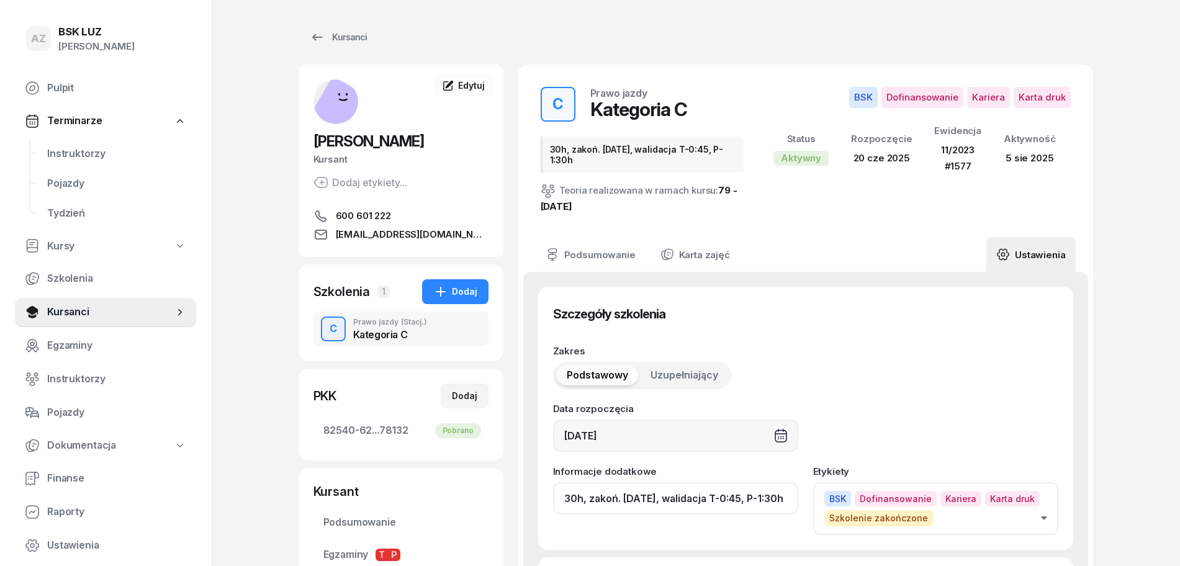
click at [716, 504] on input "30h, zakoń. [DATE], walidacja T-0:45, P-1:30h" at bounding box center [675, 498] width 245 height 32
click at [774, 498] on input "30h, zakoń. [DATE], walid T-0:45, P-1:30h" at bounding box center [675, 498] width 245 height 32
paste input "ZAŚW. NR"
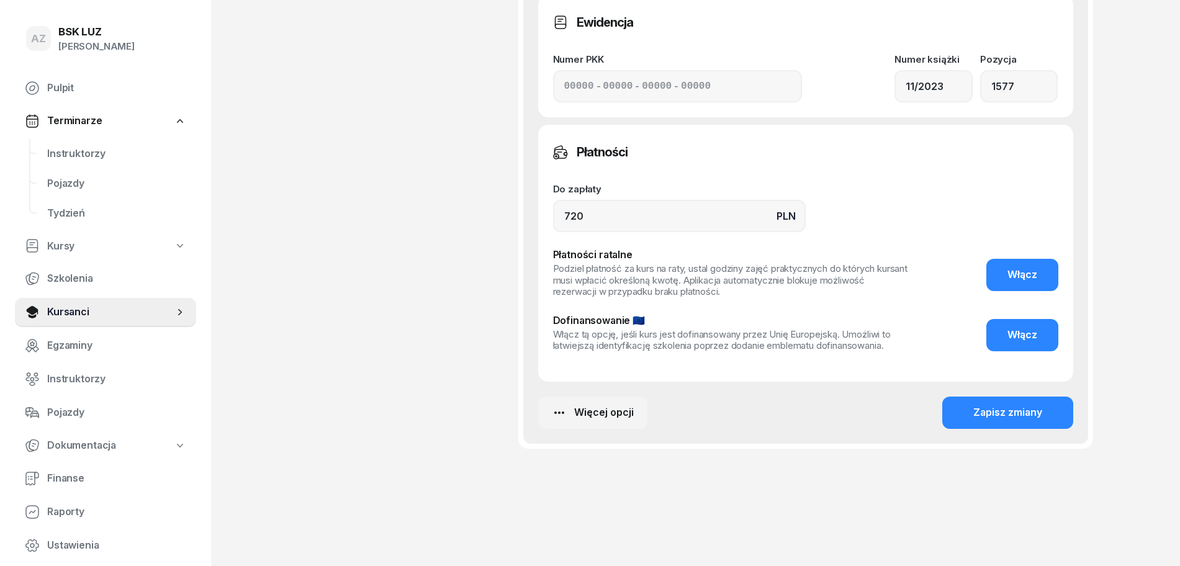
scroll to position [1011, 0]
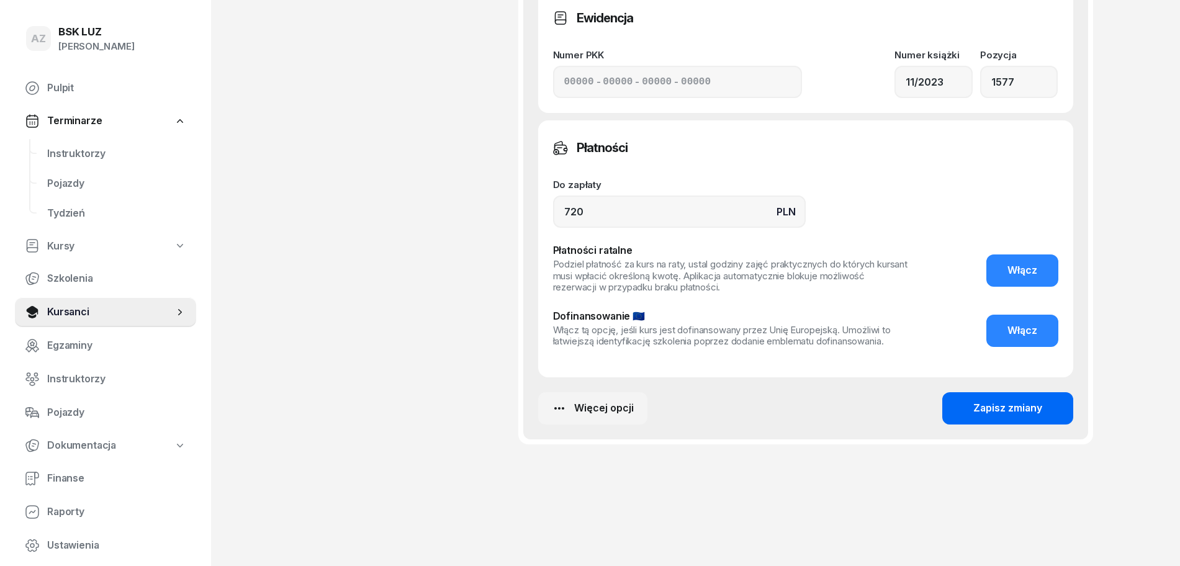
type input "30h, zakoń. [DATE], walid T-0:45, P-1:30h,ZAŚW. NR 343/2025"
click at [1026, 403] on div "Zapisz zmiany" at bounding box center [1008, 409] width 69 height 16
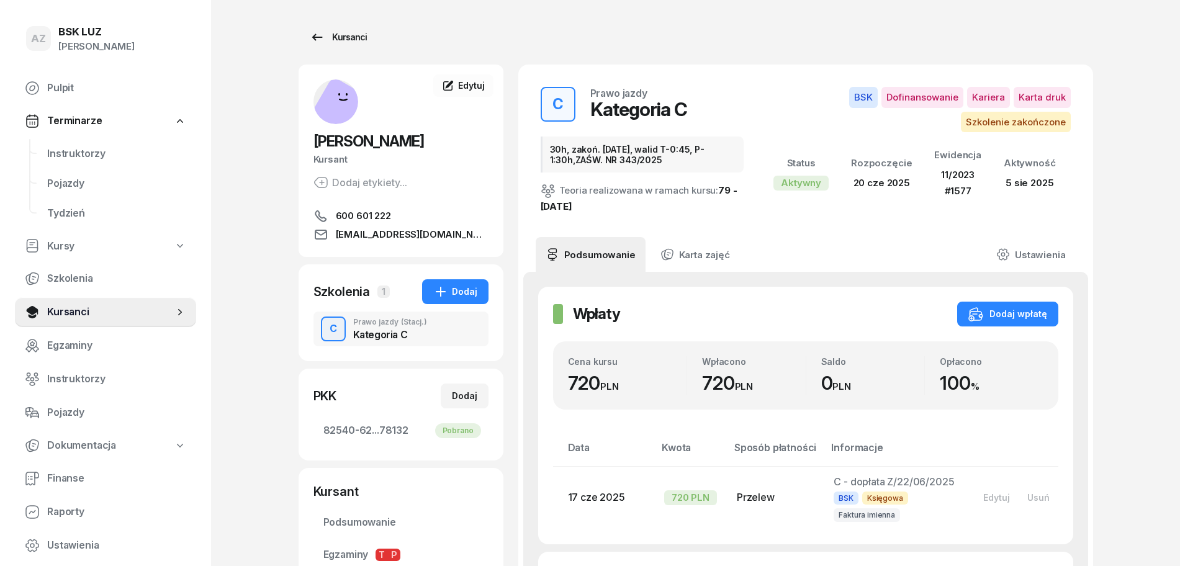
click at [348, 35] on div "Kursanci" at bounding box center [338, 37] width 57 height 15
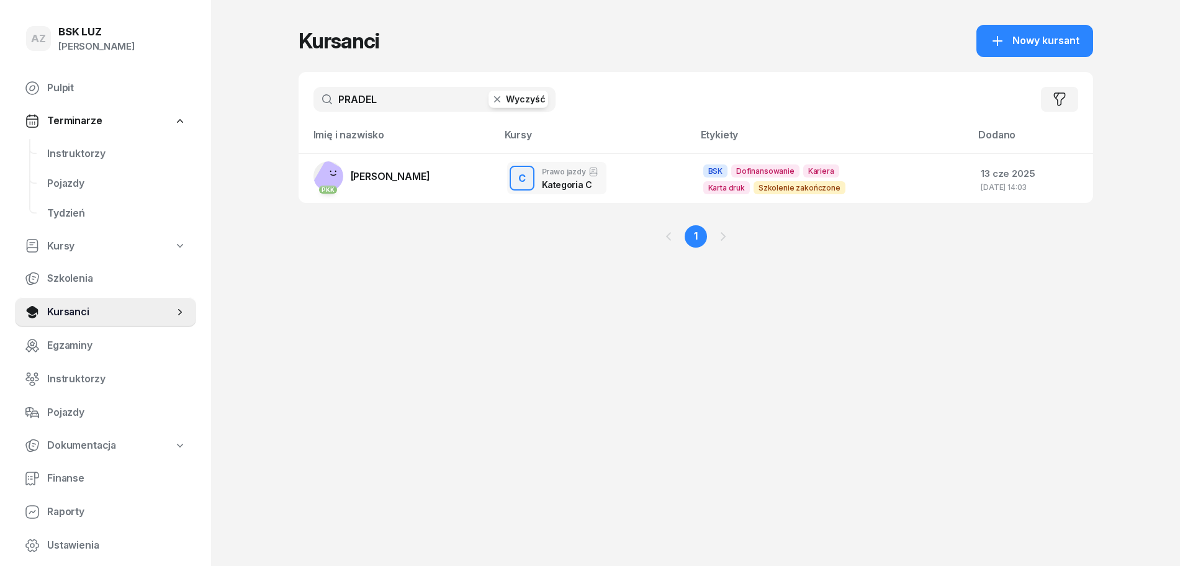
click at [524, 95] on button "Wyczyść" at bounding box center [519, 99] width 60 height 17
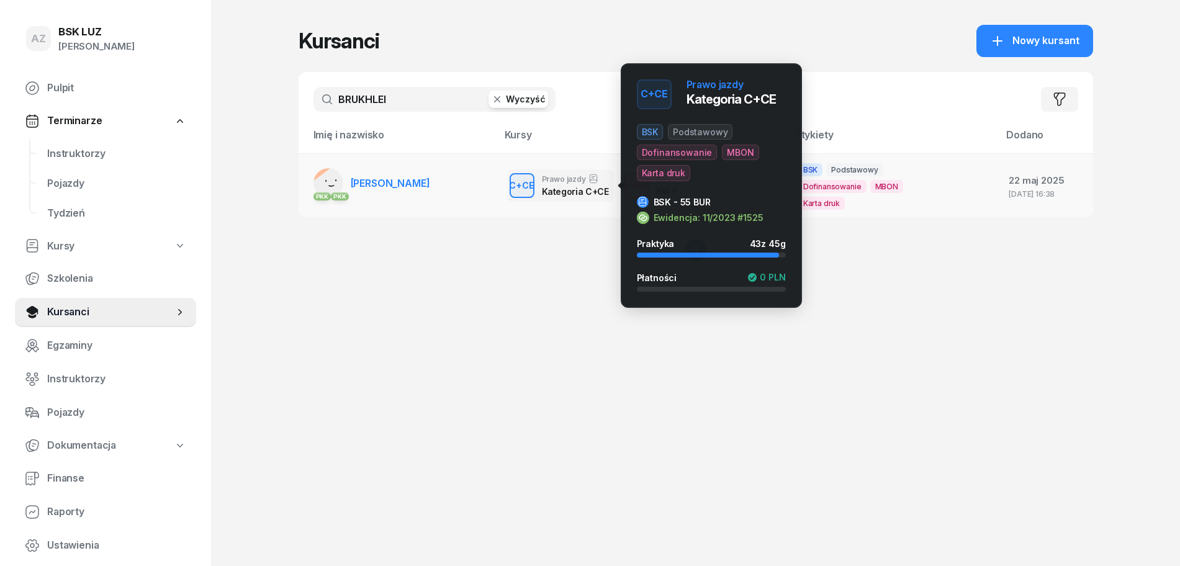
type input "BRUKHLEI"
click at [518, 181] on div "C+CE" at bounding box center [521, 186] width 35 height 16
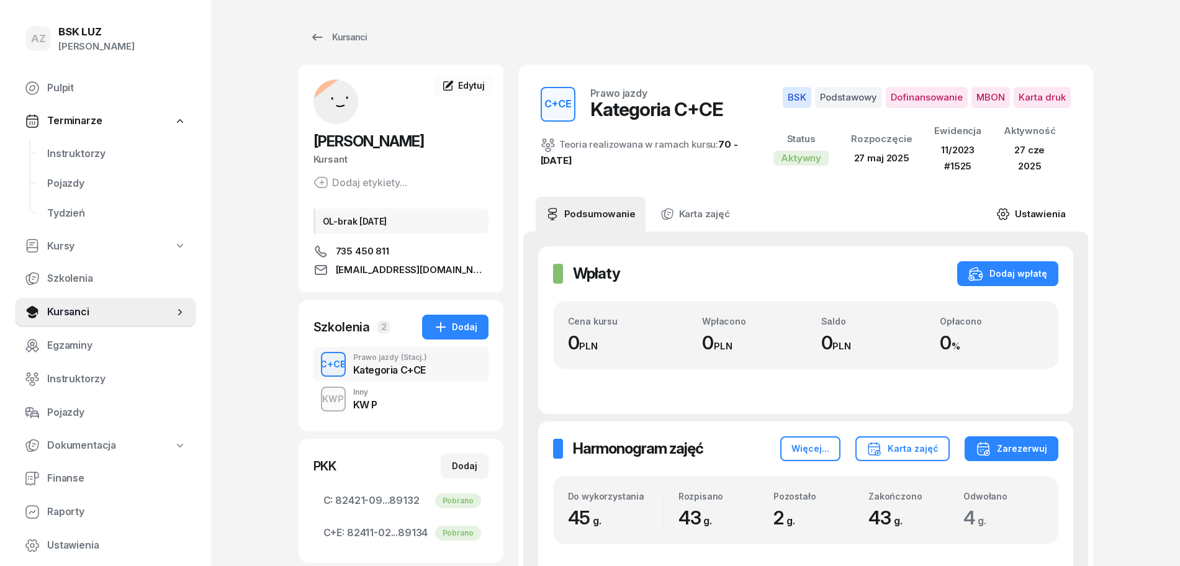
click at [1050, 209] on link "Ustawienia" at bounding box center [1031, 214] width 89 height 35
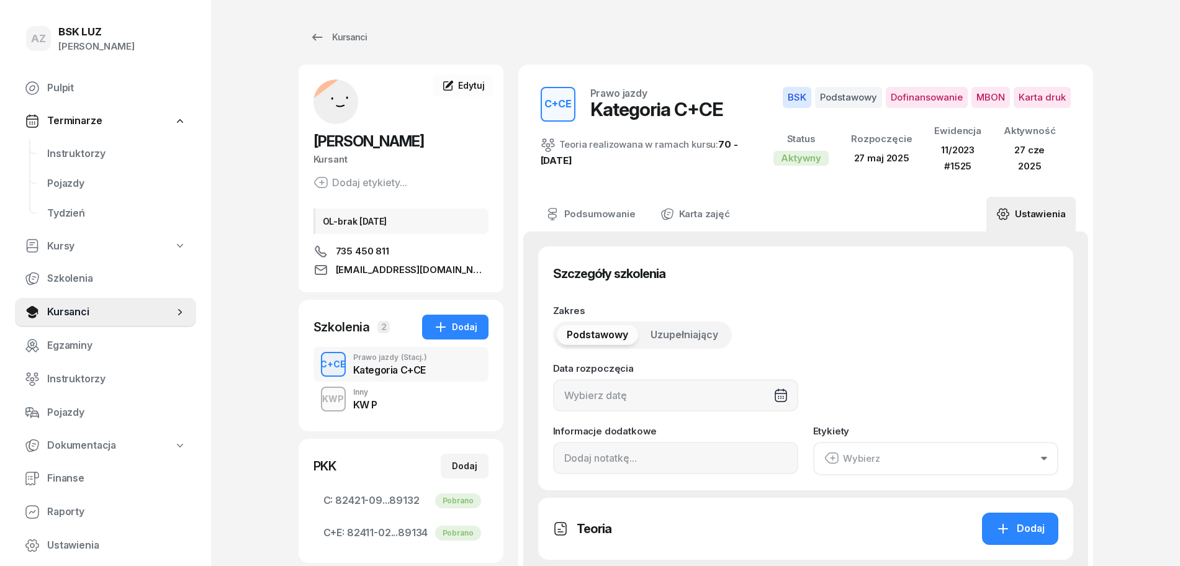
type input "[DATE]"
type input "45"
type input "11/2023"
type input "1525"
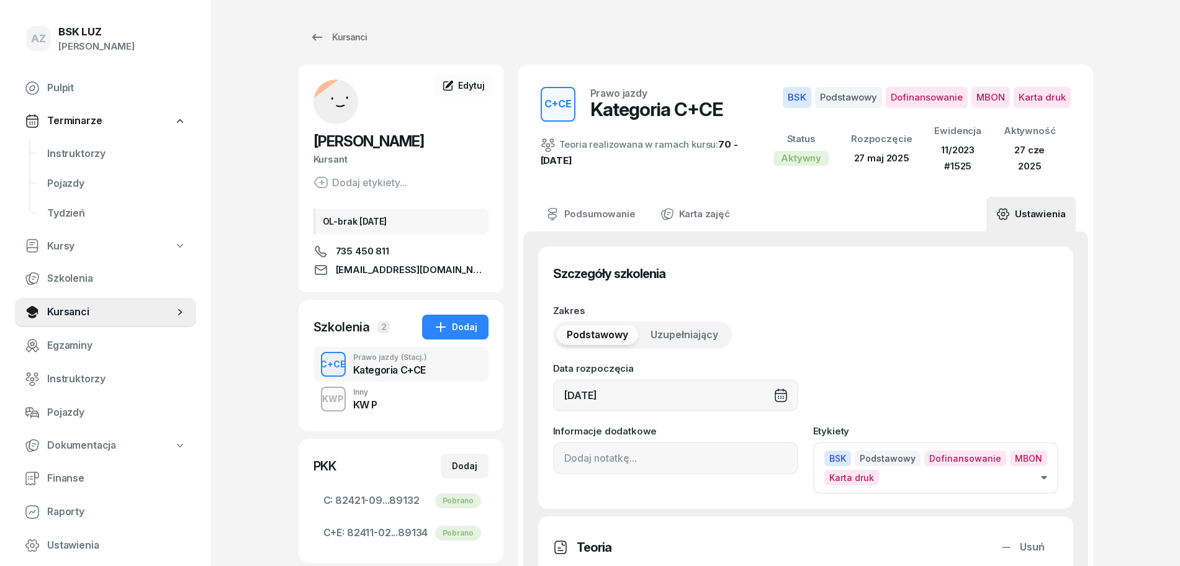
click at [1047, 477] on icon "button" at bounding box center [1044, 478] width 6 height 4
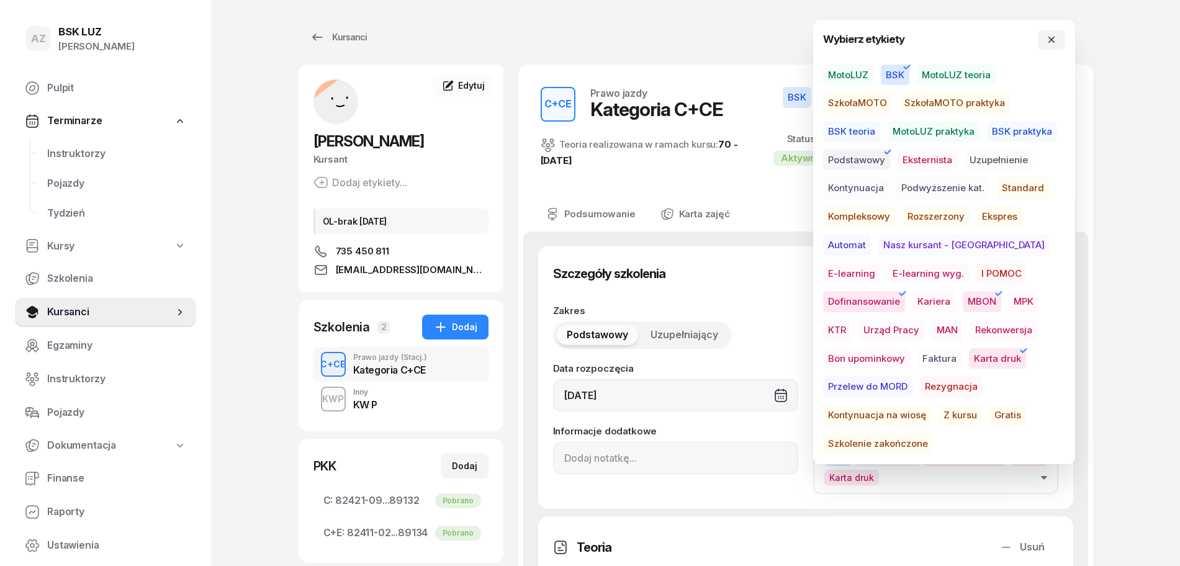
click at [933, 433] on span "Szkolenie zakończone" at bounding box center [878, 443] width 110 height 21
click at [1051, 40] on icon "button" at bounding box center [1052, 40] width 10 height 10
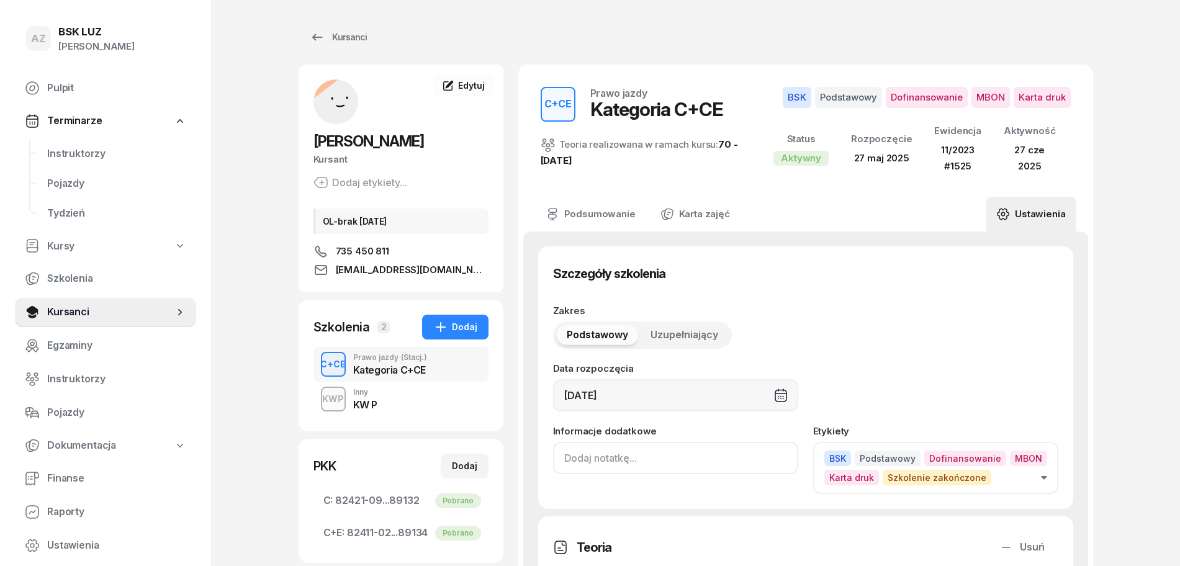
click at [569, 466] on input at bounding box center [675, 458] width 245 height 32
paste input "ZAŚW. NR"
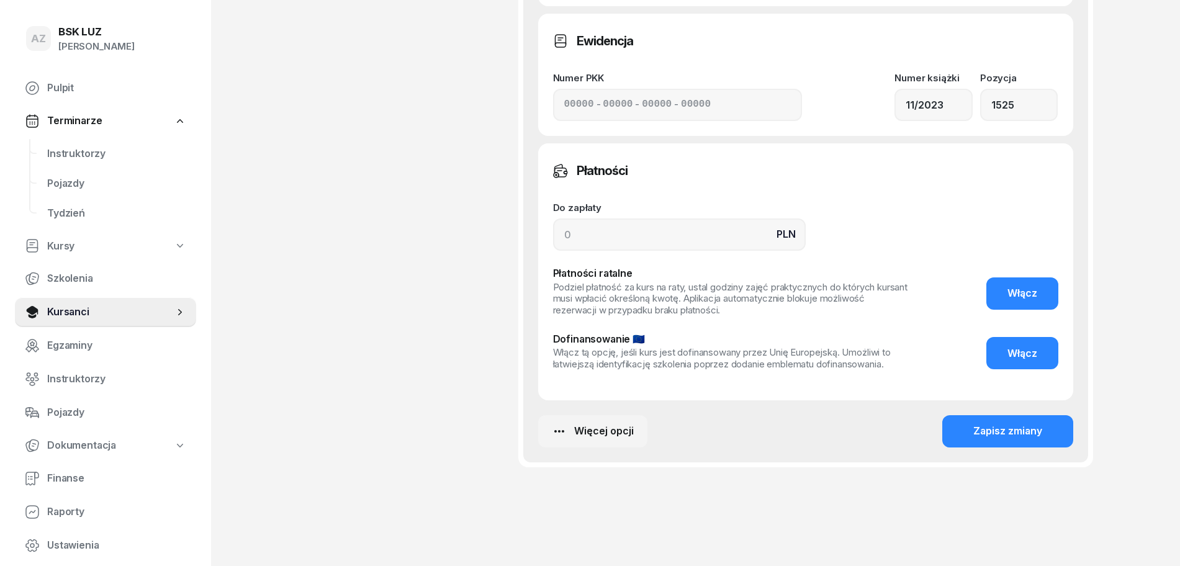
scroll to position [971, 0]
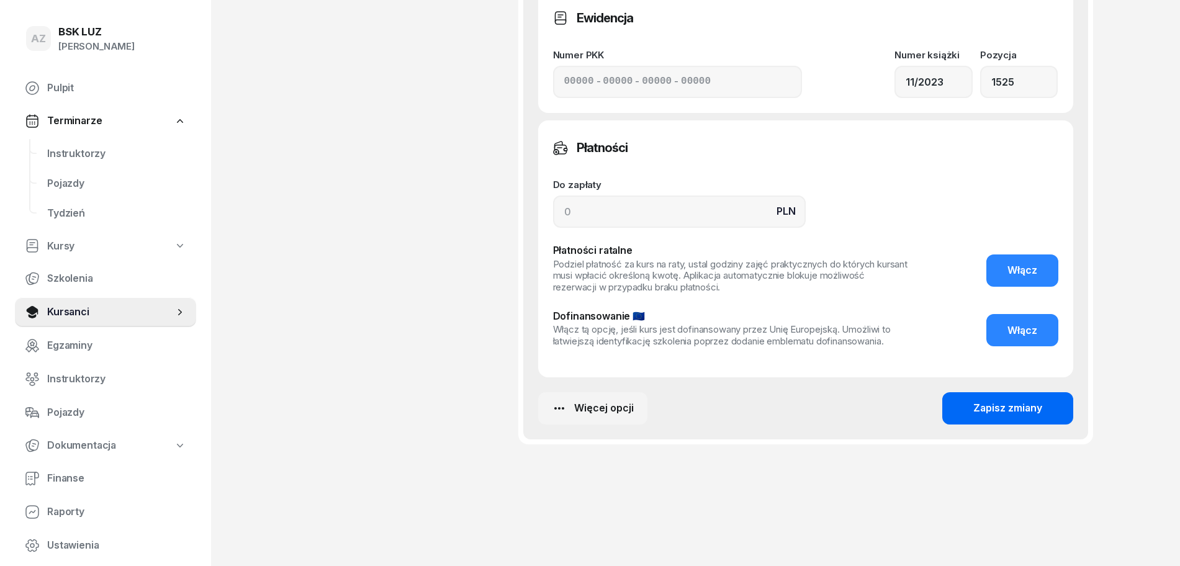
type input "ZAŚW. NR 336/2025"
click at [1018, 404] on div "Zapisz zmiany" at bounding box center [1008, 409] width 69 height 16
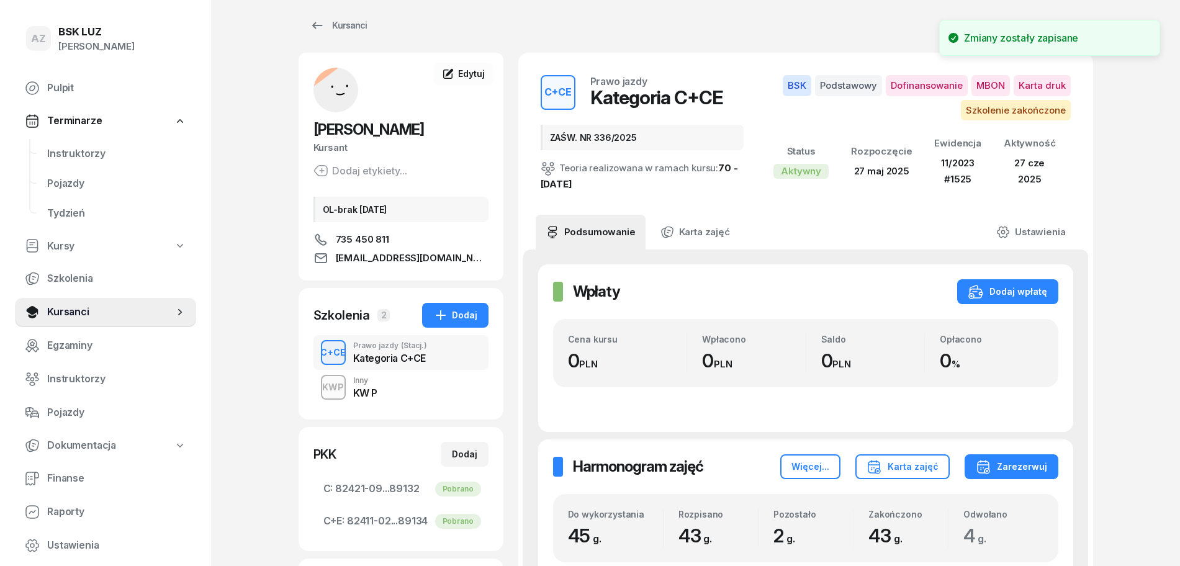
scroll to position [0, 0]
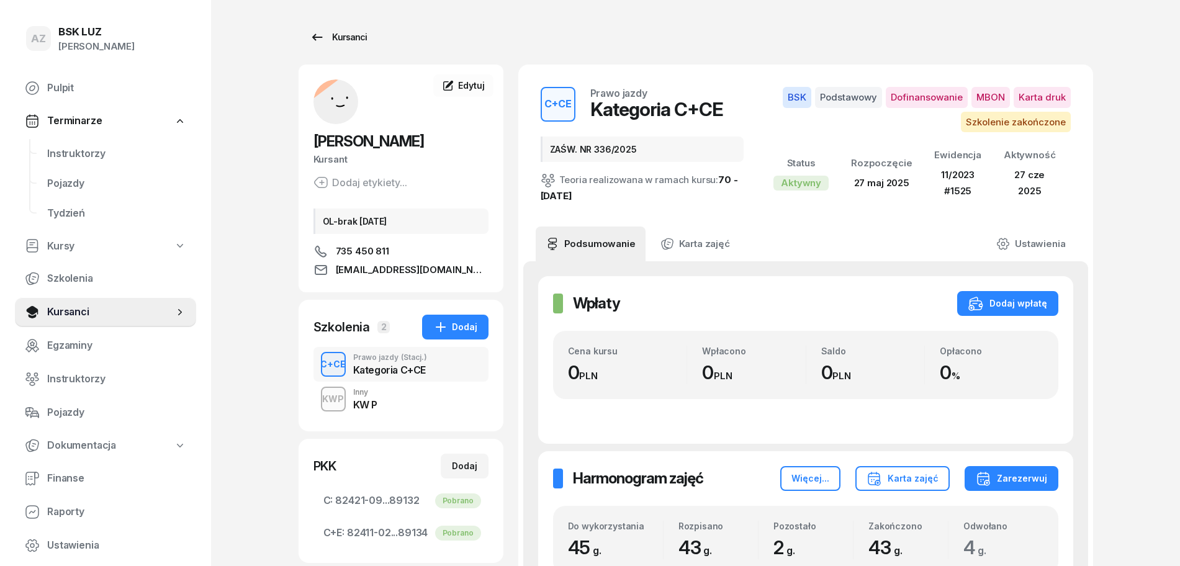
click at [346, 33] on div "Kursanci" at bounding box center [338, 37] width 57 height 15
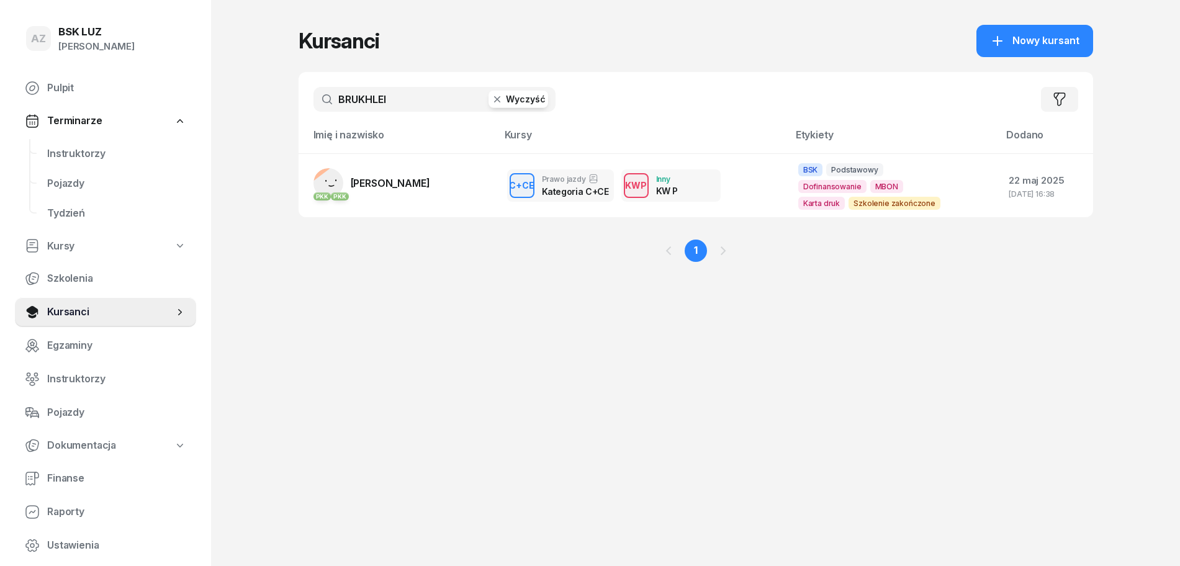
click at [523, 101] on button "Wyczyść" at bounding box center [519, 99] width 60 height 17
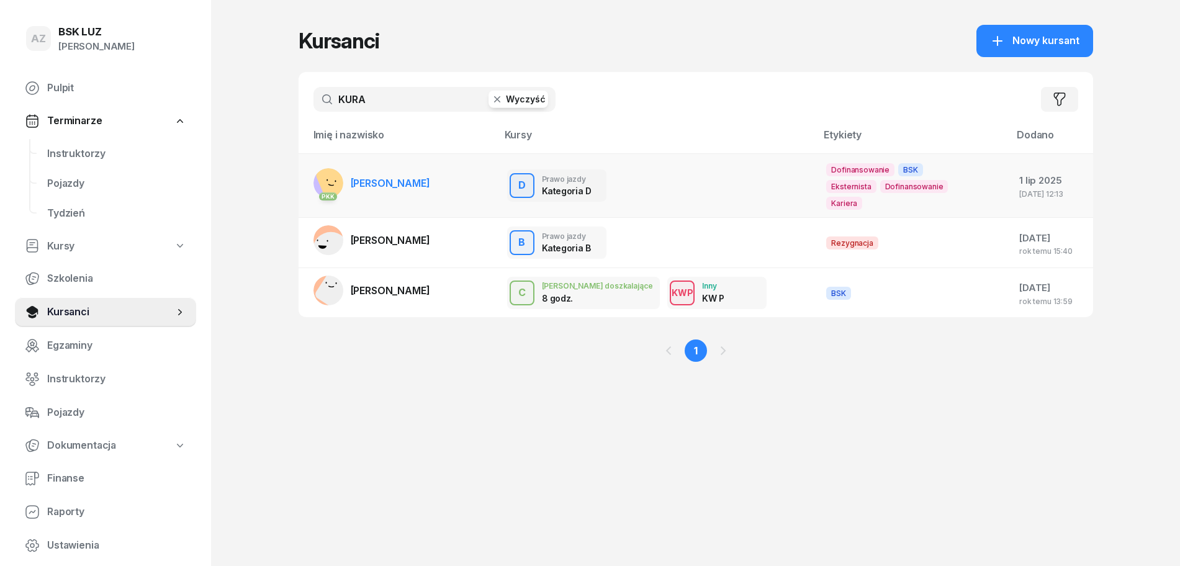
type input "KURA"
click at [403, 177] on span "[PERSON_NAME]" at bounding box center [390, 183] width 79 height 12
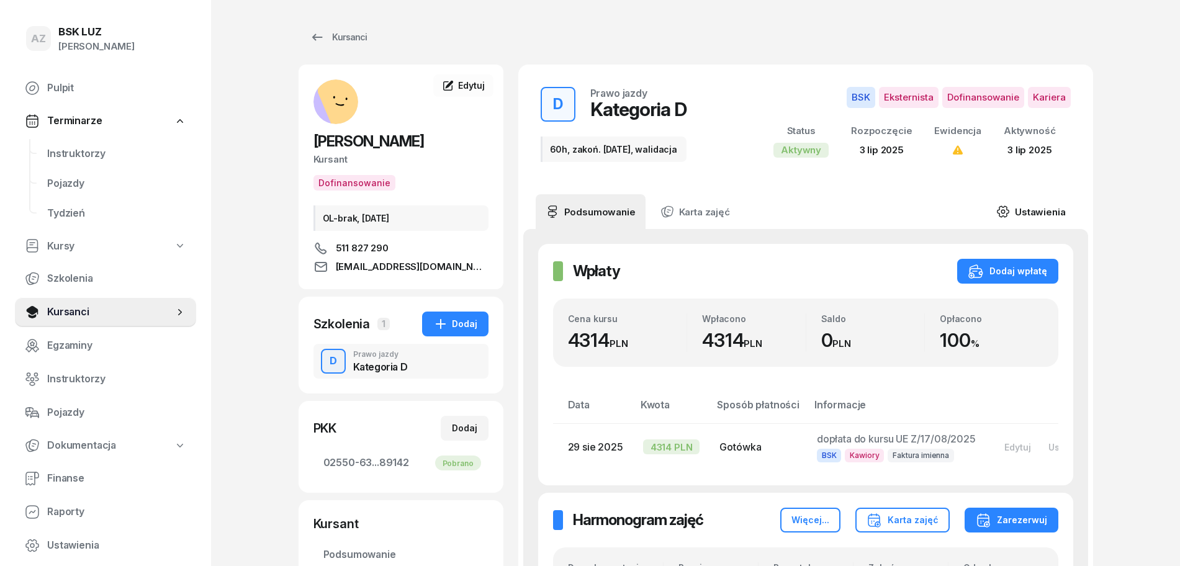
click at [1041, 209] on link "Ustawienia" at bounding box center [1031, 211] width 89 height 35
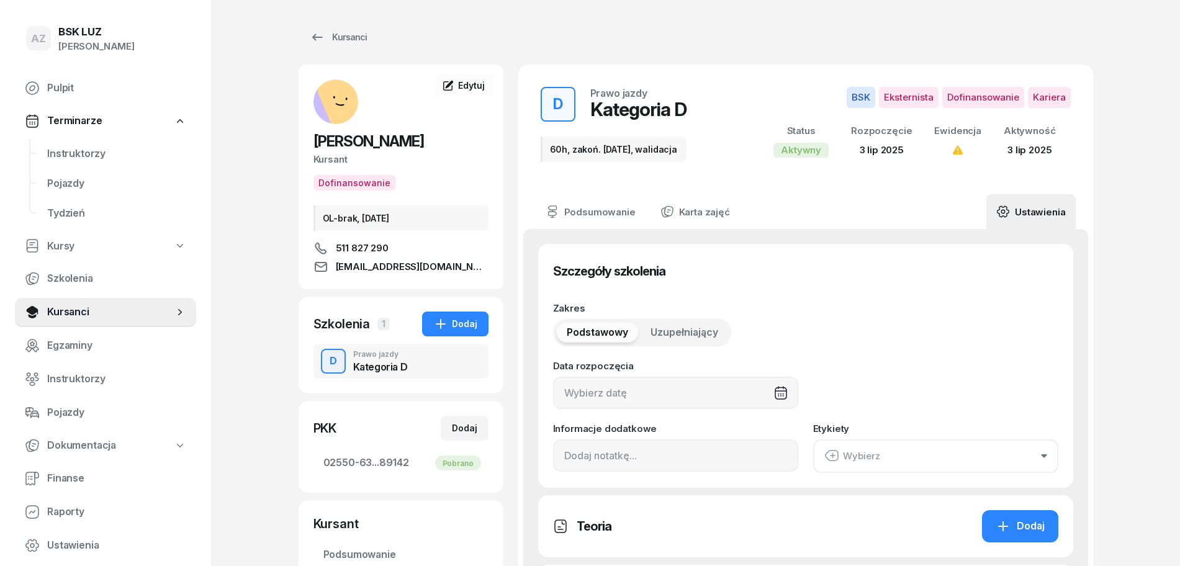
type input "[DATE]"
type input "60h, zakoń. [DATE], walidacja"
type input "60"
type input "02550"
type input "63066"
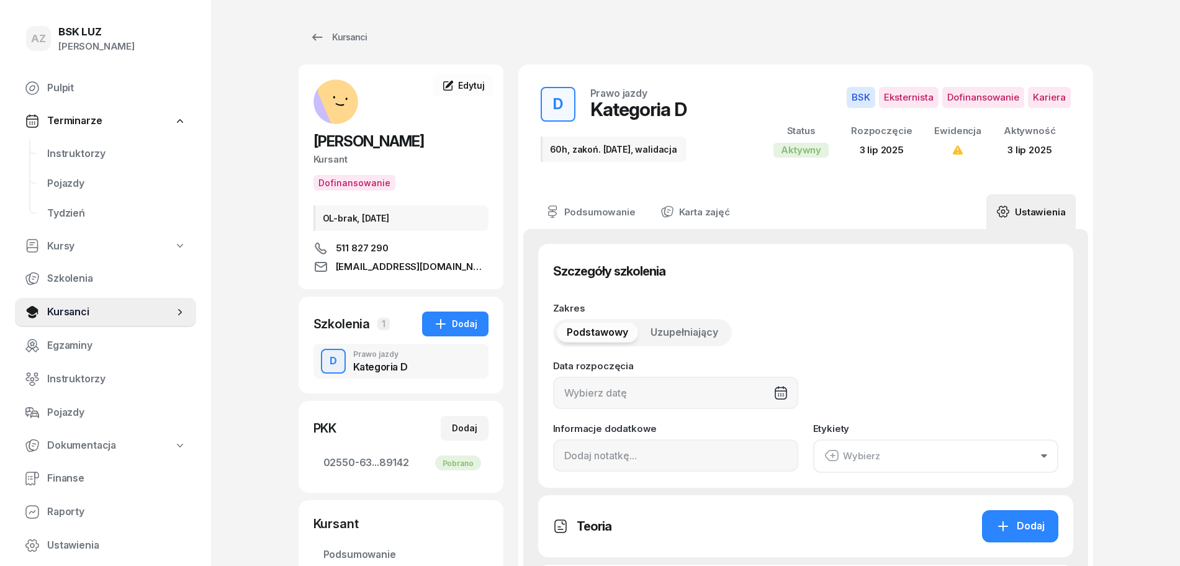
type input "90083"
type input "89142"
type input "11/2023"
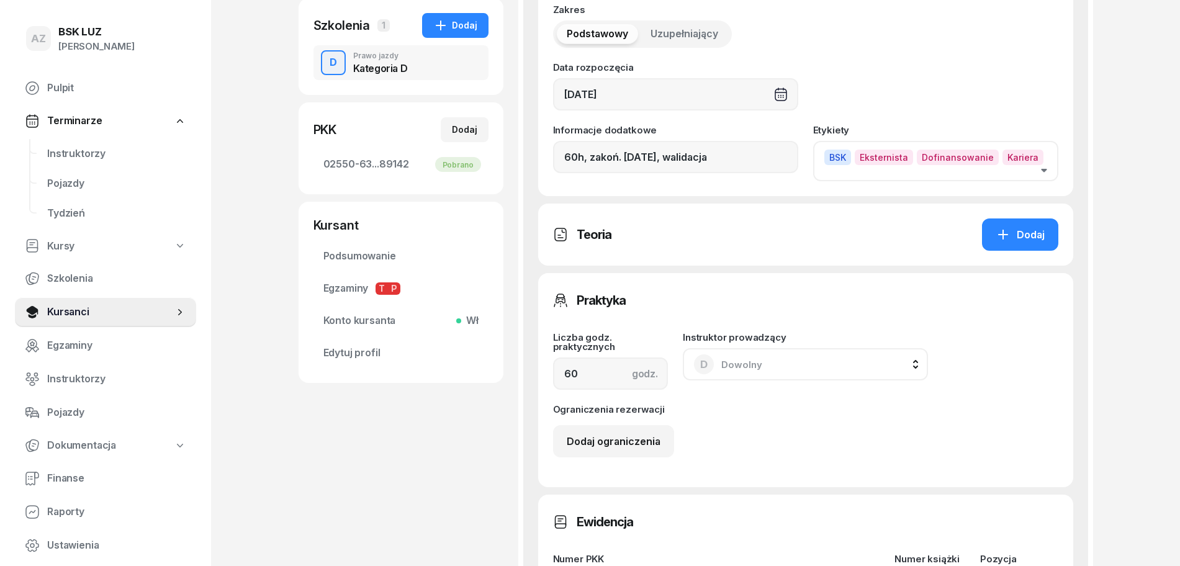
scroll to position [310, 0]
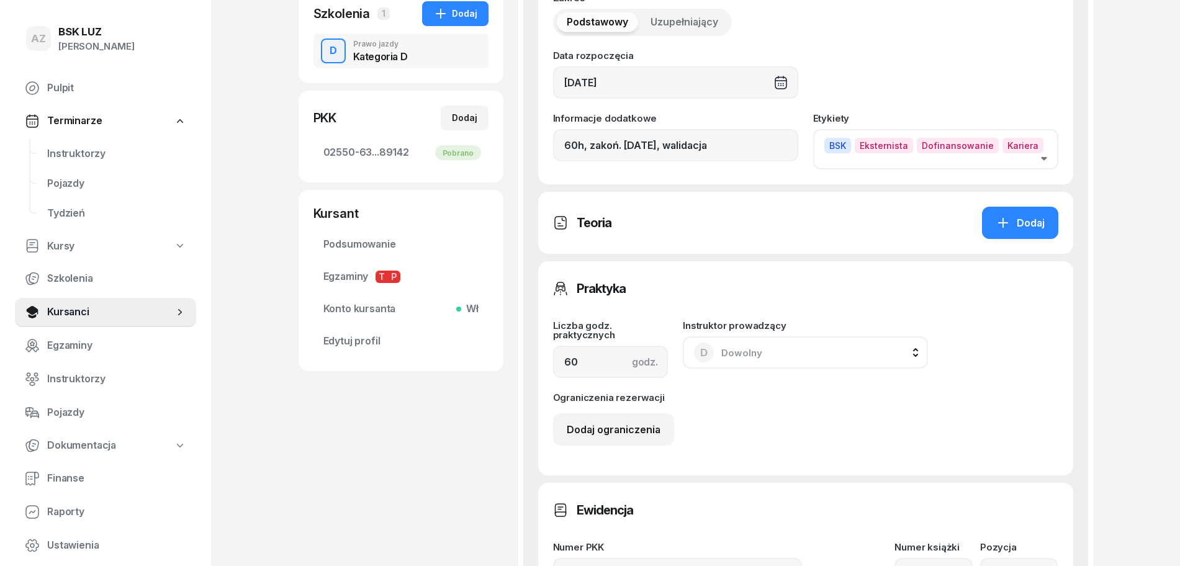
click at [1045, 157] on icon "button" at bounding box center [1044, 159] width 6 height 4
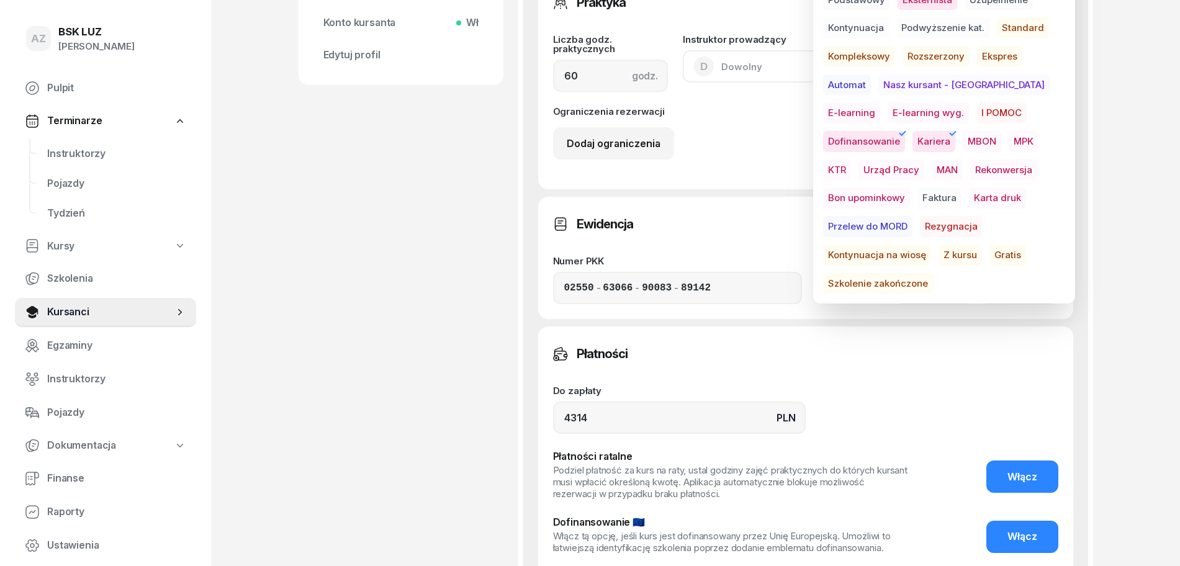
scroll to position [621, 0]
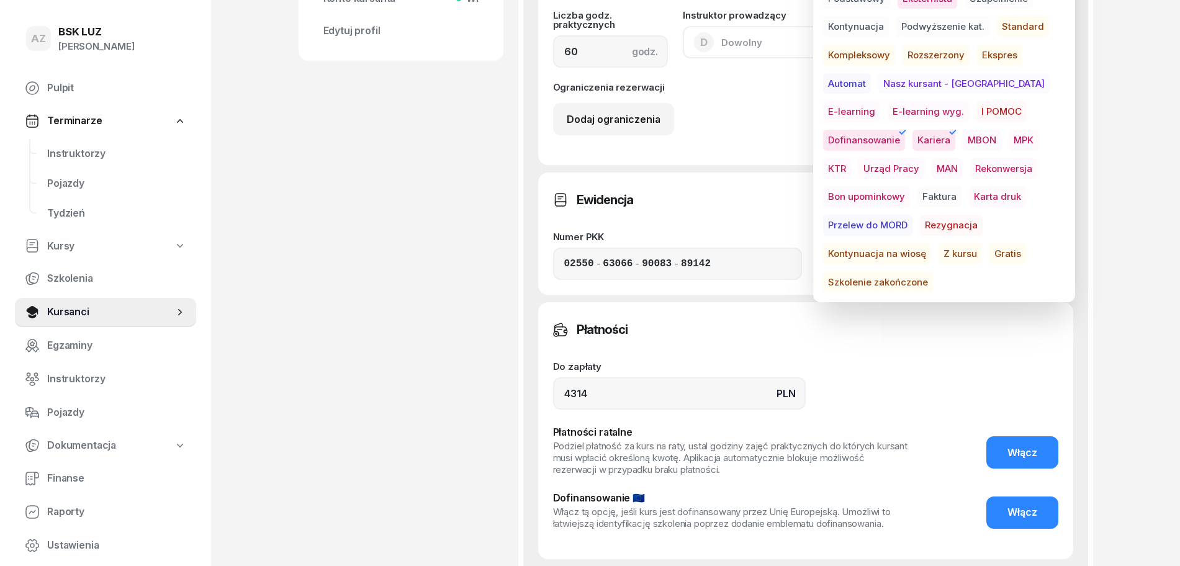
click at [923, 272] on span "Szkolenie zakończone" at bounding box center [878, 282] width 110 height 21
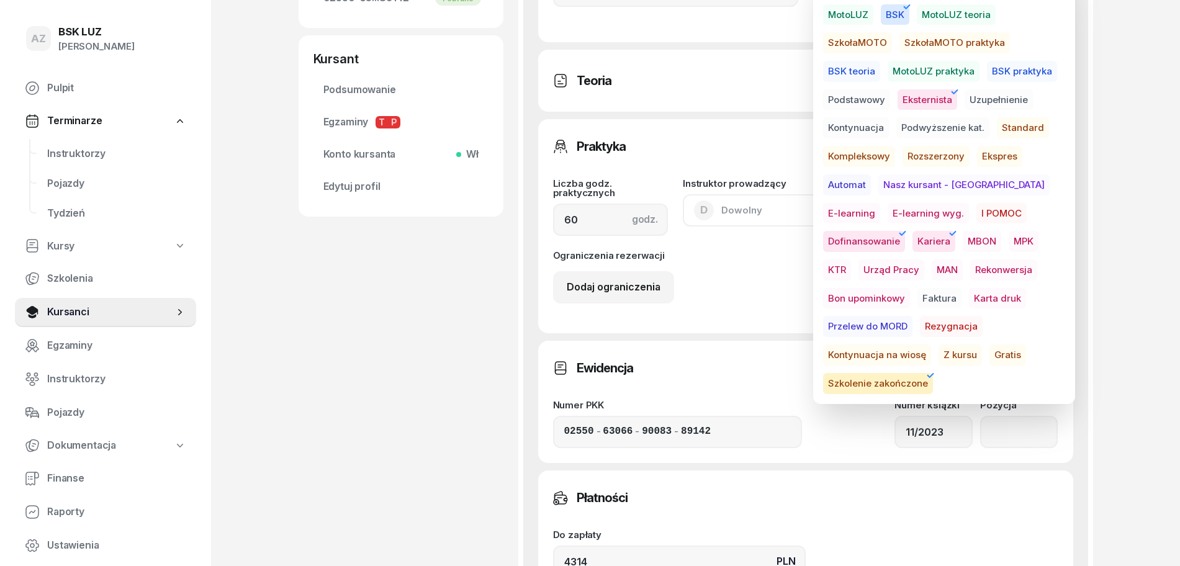
scroll to position [233, 0]
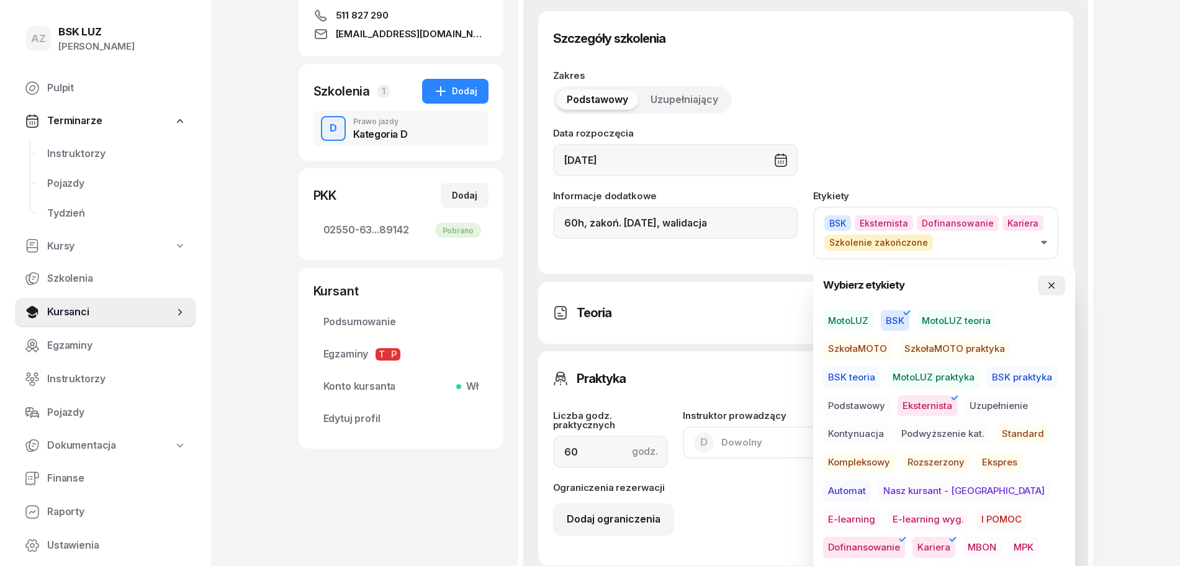
click at [1054, 281] on icon "button" at bounding box center [1052, 286] width 10 height 10
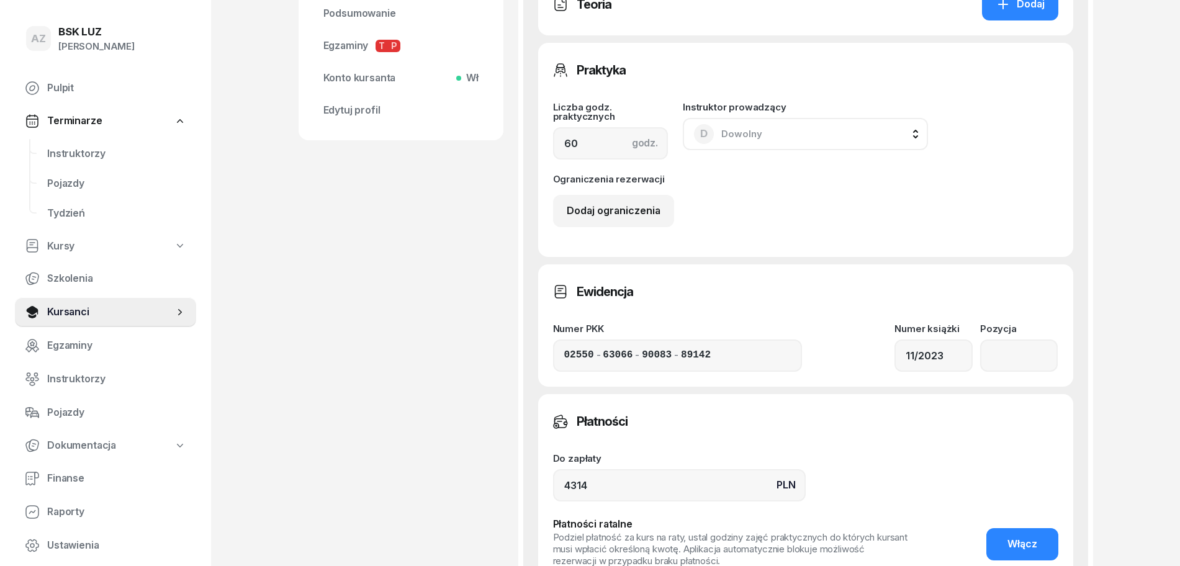
scroll to position [543, 0]
click at [1009, 354] on input "number" at bounding box center [1019, 354] width 78 height 32
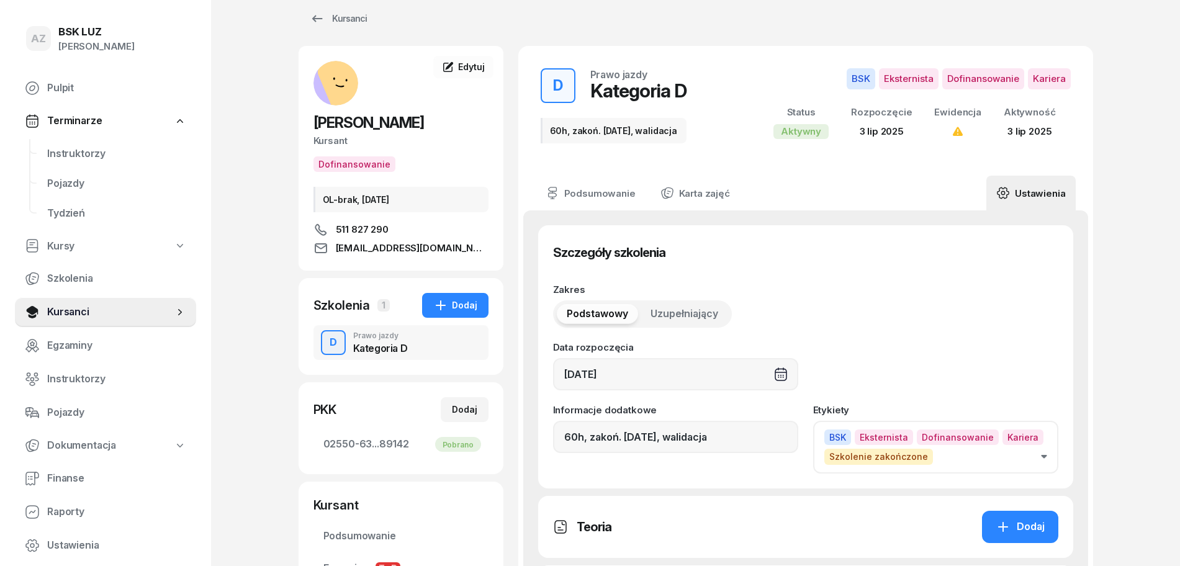
scroll to position [0, 0]
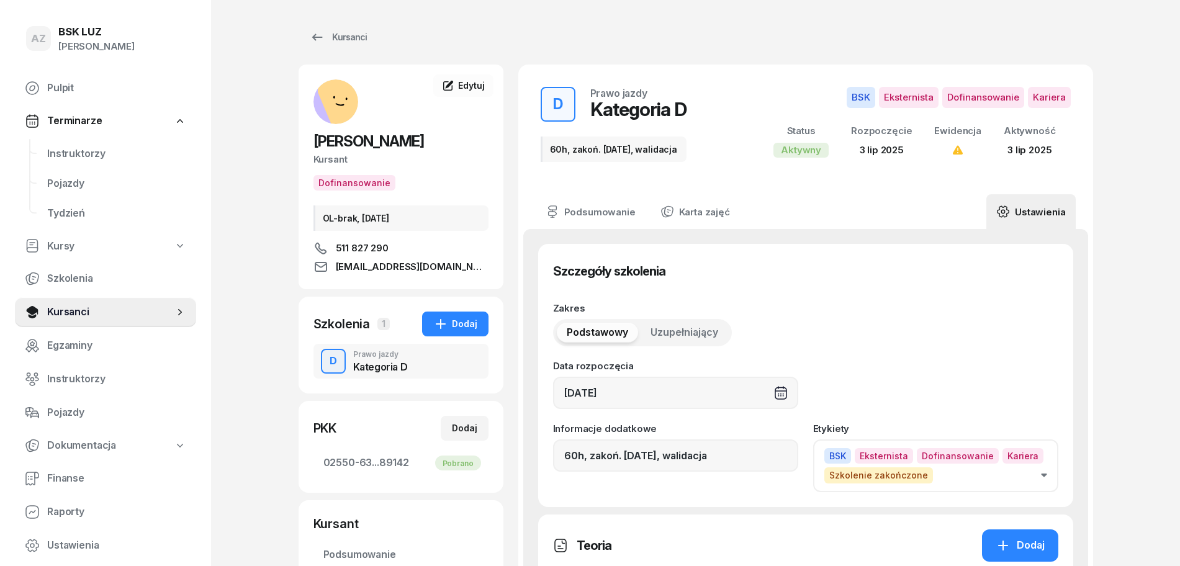
type input "1619"
click at [738, 459] on input "60h, zakoń. [DATE], walidacja" at bounding box center [675, 456] width 245 height 32
paste input "ZAŚW. NR"
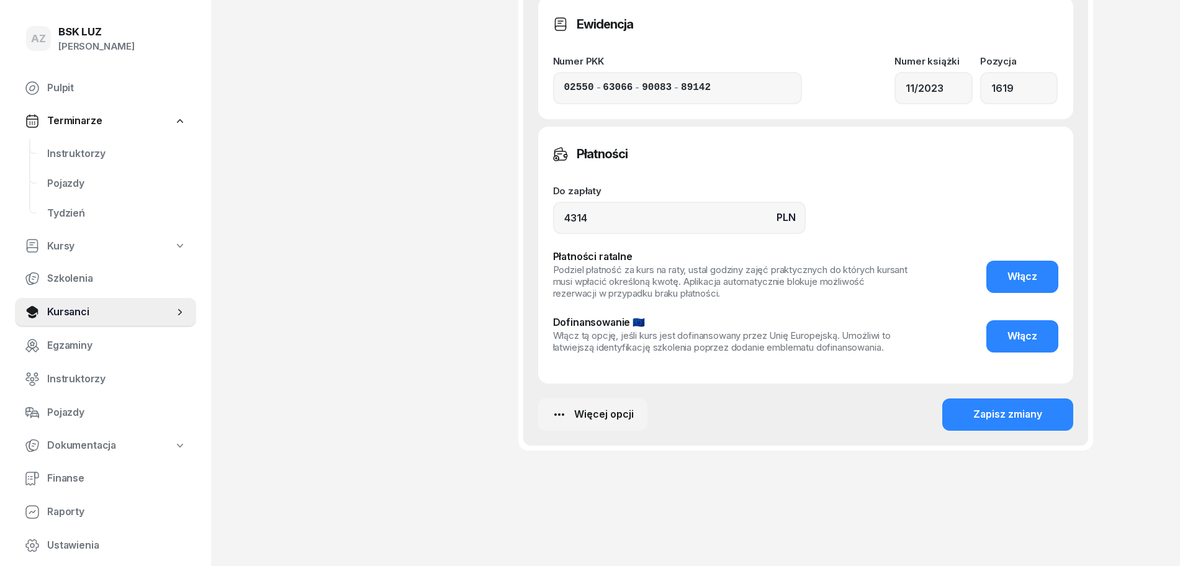
scroll to position [815, 0]
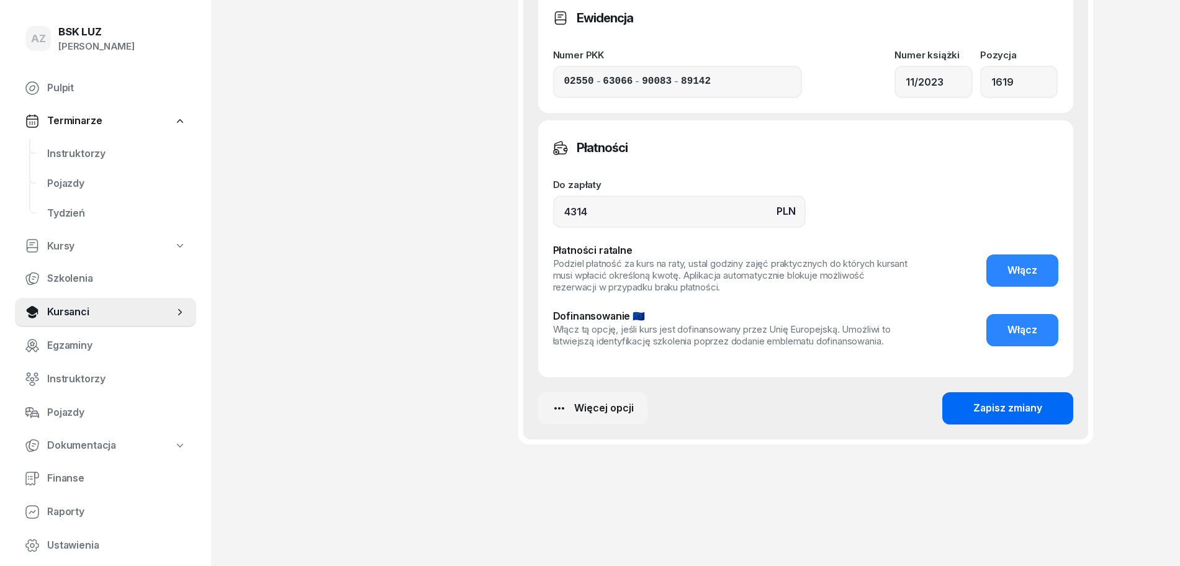
type input "60h, zakoń. [DATE], walidacja, ZAŚW. NR 338/2025"
click at [1015, 406] on div "Zapisz zmiany" at bounding box center [1008, 409] width 69 height 16
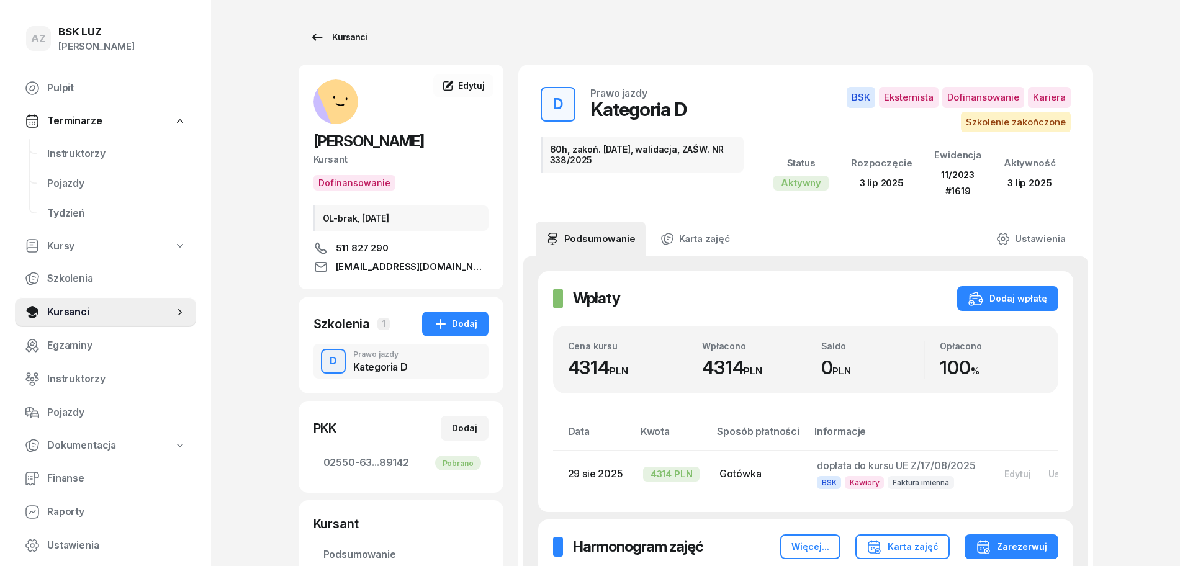
click at [348, 35] on div "Kursanci" at bounding box center [338, 37] width 57 height 15
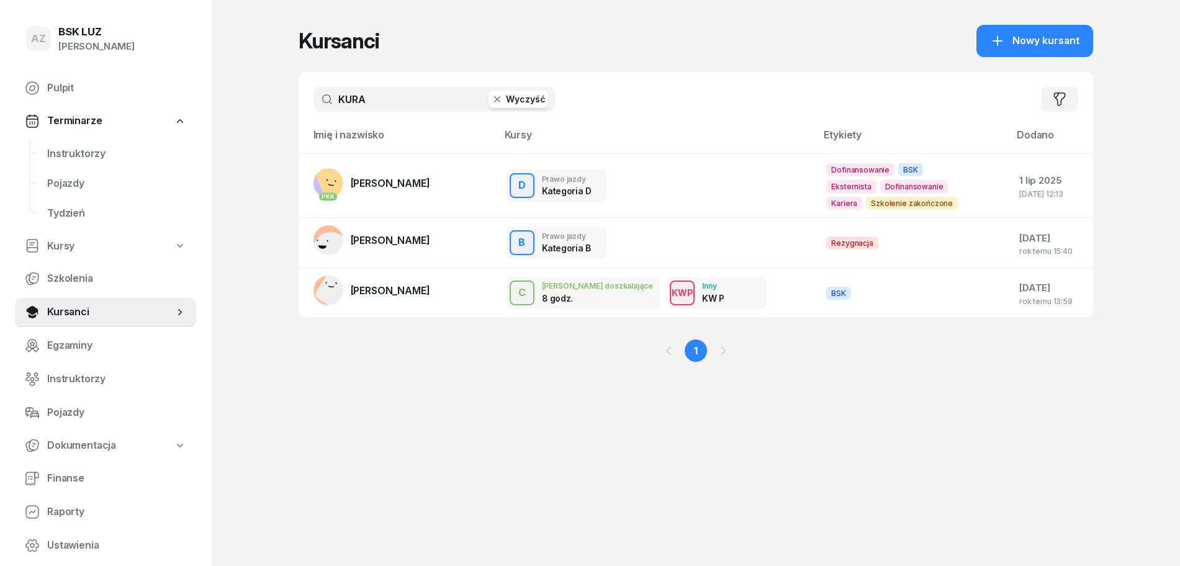
click at [529, 93] on button "Wyczyść" at bounding box center [519, 99] width 60 height 17
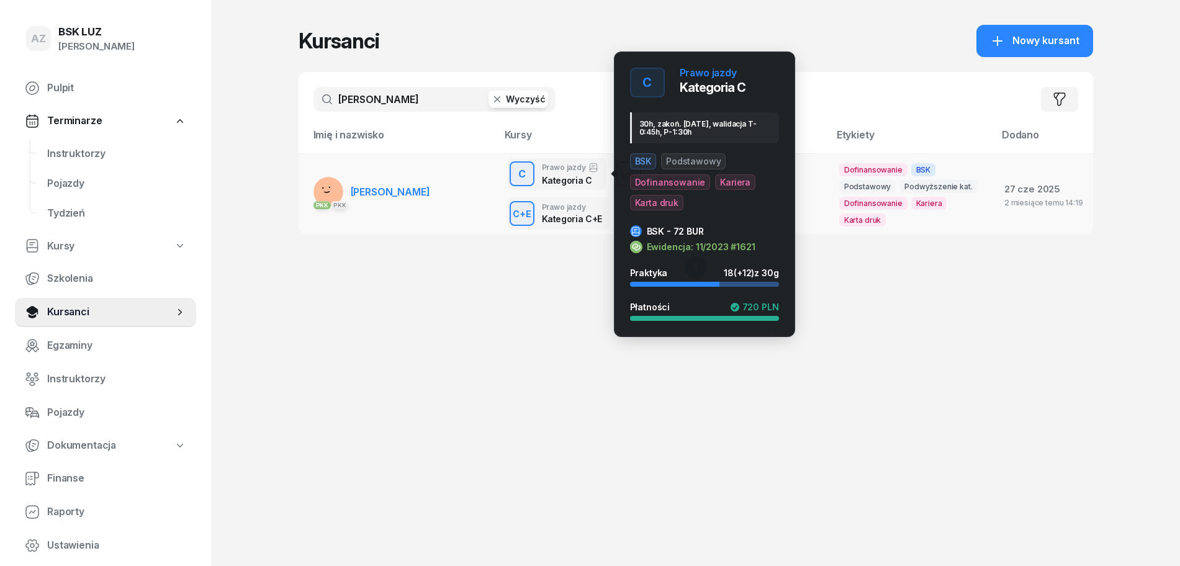
type input "[PERSON_NAME]"
click at [549, 170] on div "Prawo jazdy" at bounding box center [570, 168] width 57 height 10
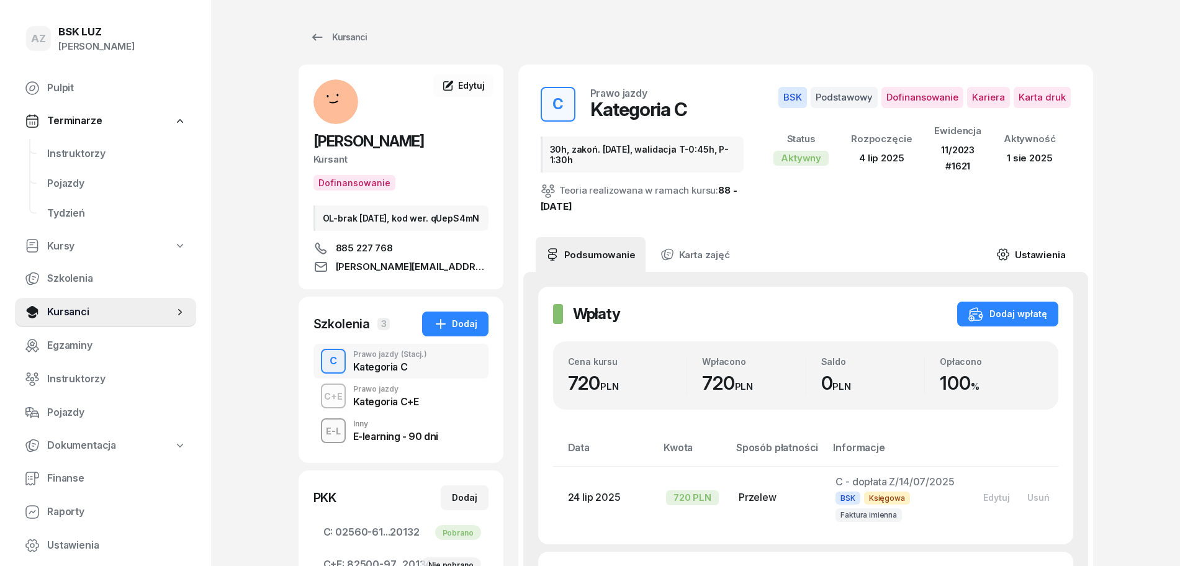
click at [1036, 247] on link "Ustawienia" at bounding box center [1031, 254] width 89 height 35
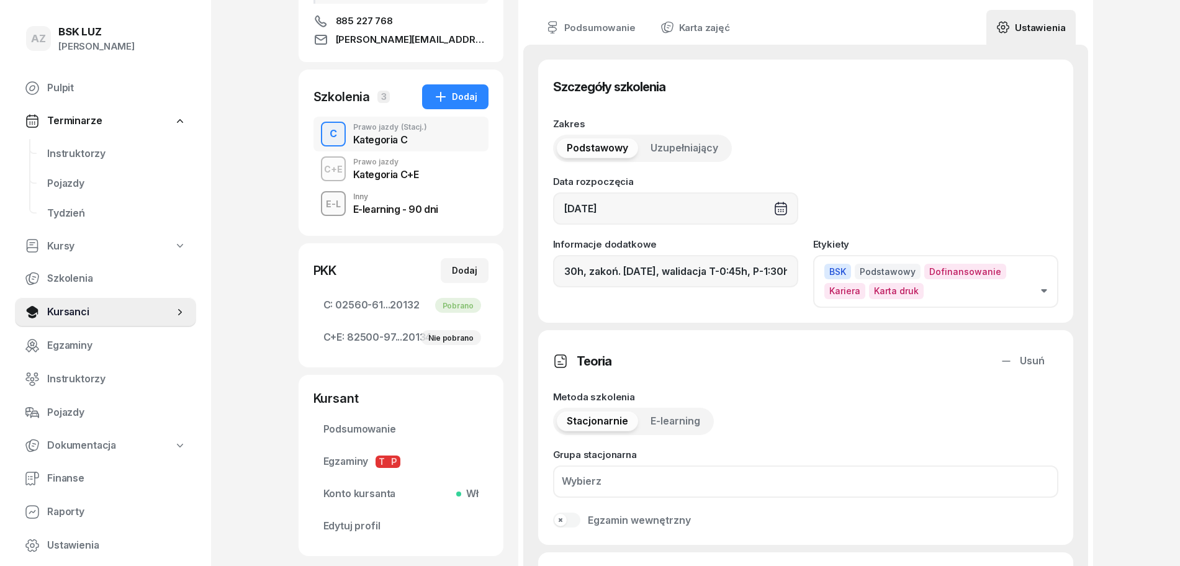
scroll to position [233, 0]
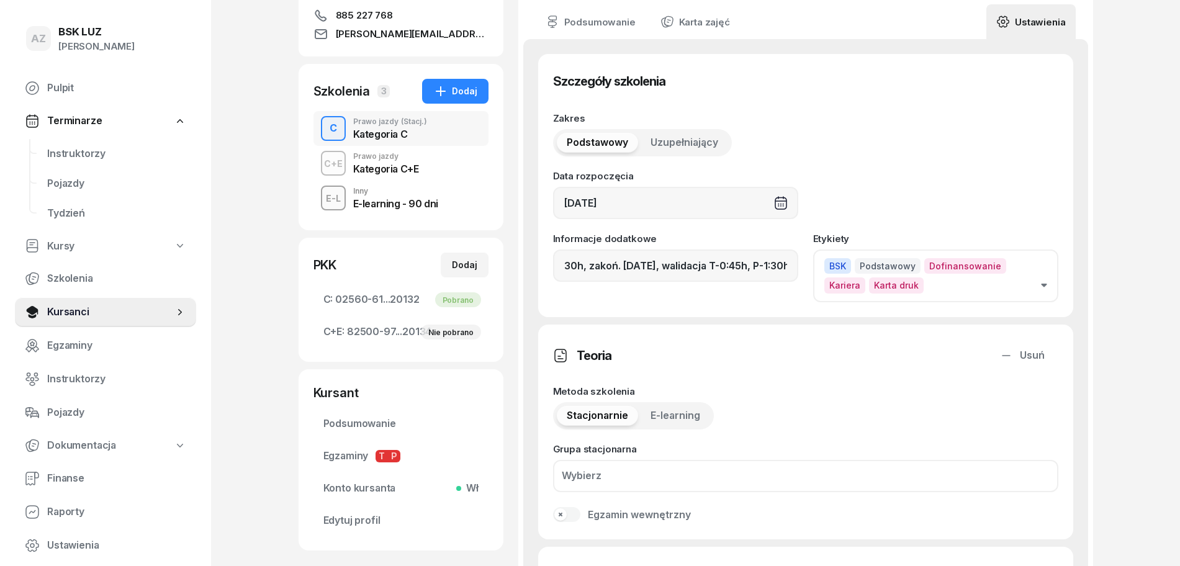
click at [1045, 286] on icon "button" at bounding box center [1044, 286] width 6 height 4
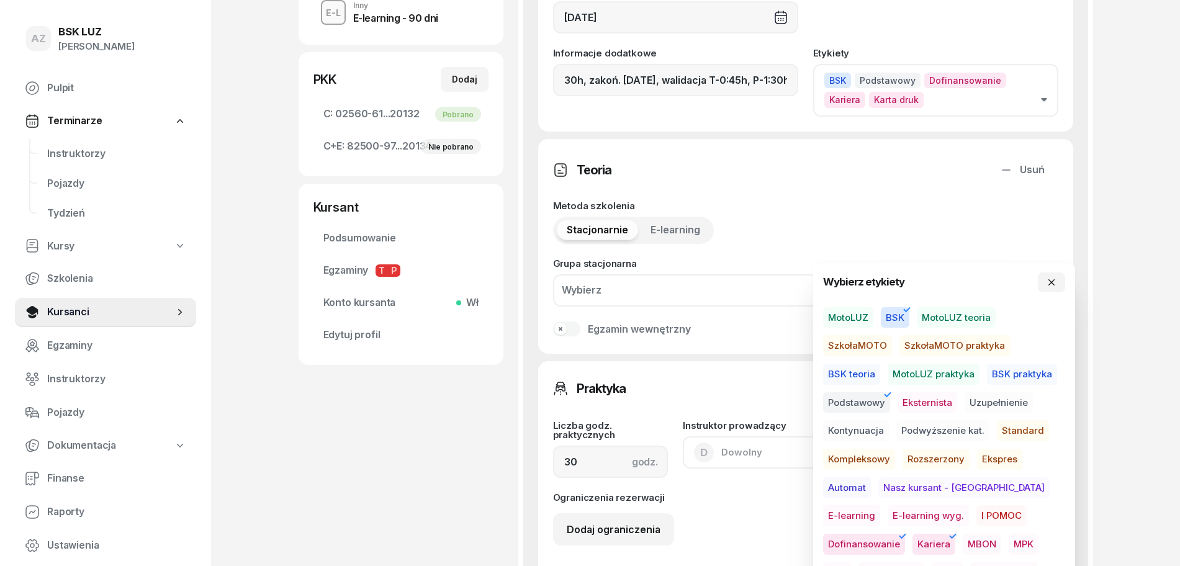
scroll to position [466, 0]
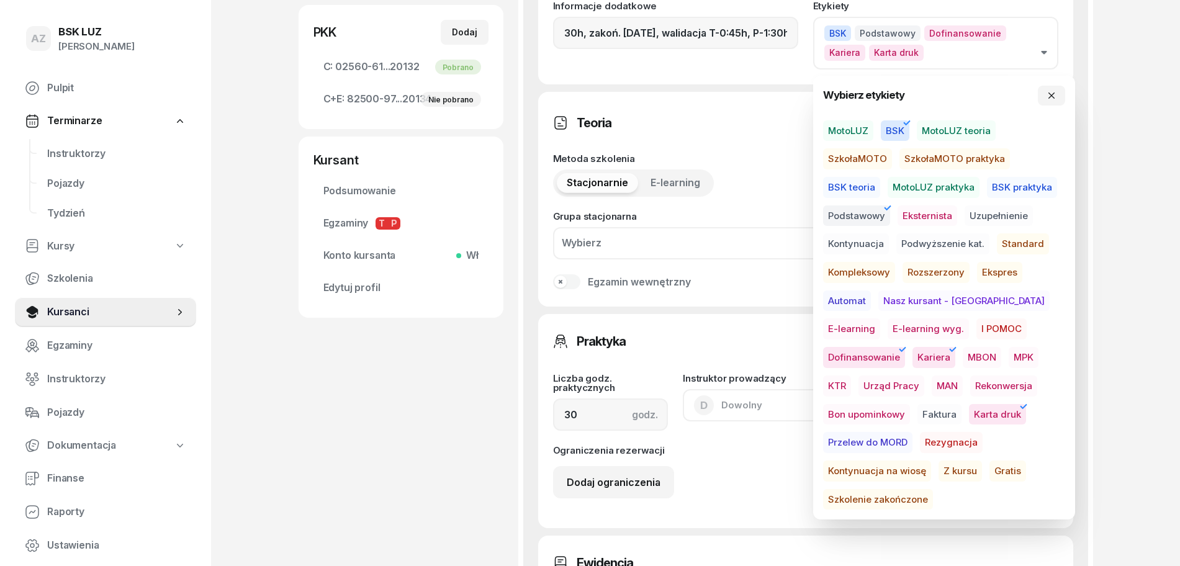
click at [933, 489] on span "Szkolenie zakończone" at bounding box center [878, 499] width 110 height 21
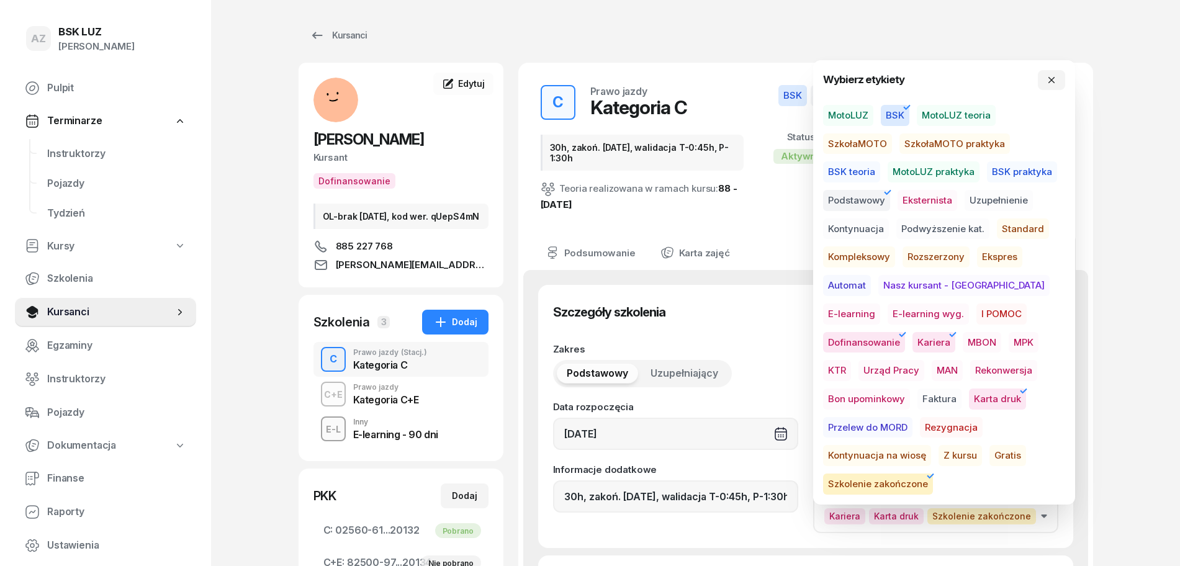
scroll to position [0, 0]
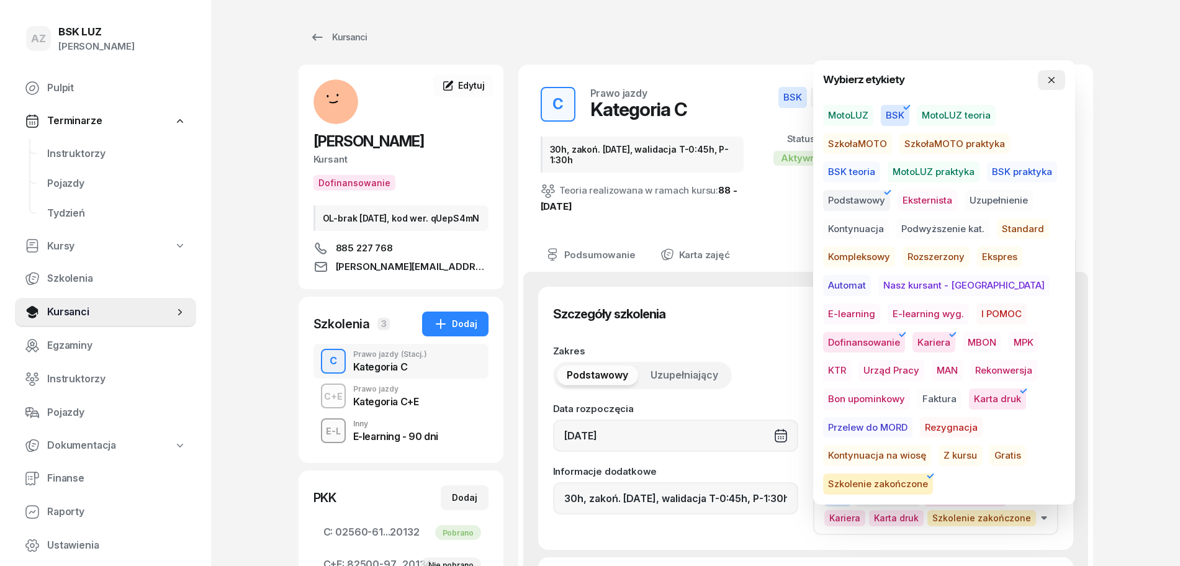
click at [1052, 76] on icon "button" at bounding box center [1052, 80] width 10 height 10
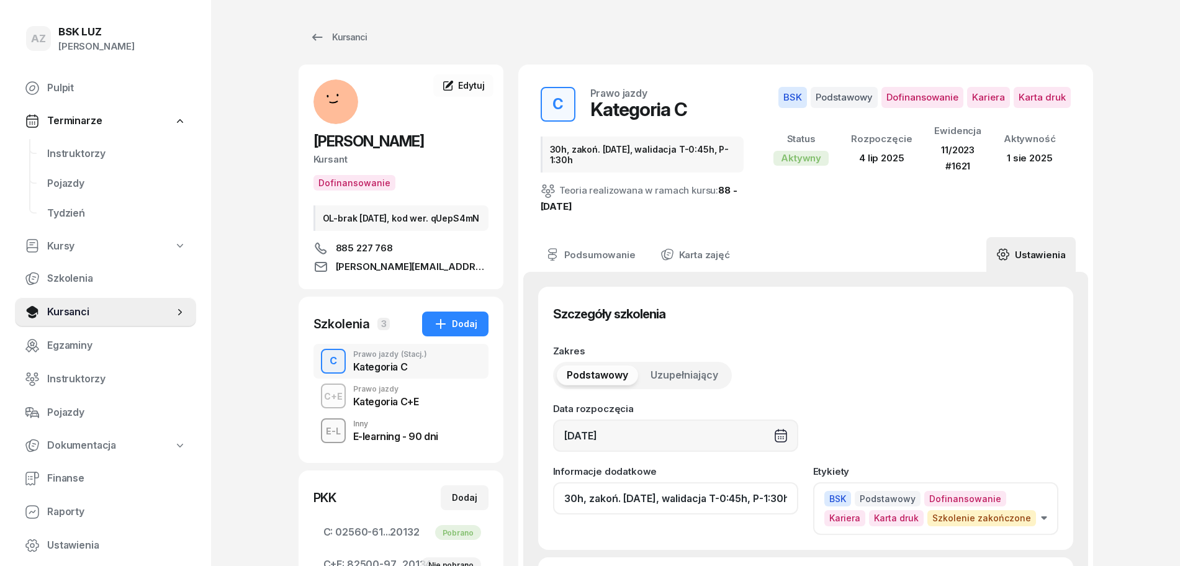
click at [730, 500] on input "30h, zakoń. [DATE], walidacja T-0:45h, P-1:30h" at bounding box center [675, 498] width 245 height 32
click at [668, 498] on input "30h, zakoń. [DATE], walid T-0:45h, P-1:30h" at bounding box center [675, 498] width 245 height 32
click at [790, 505] on input "30h, zakoń. [DATE], walid T-0:45h, P-1:30h" at bounding box center [675, 498] width 245 height 32
paste input "ZAŚW. NR"
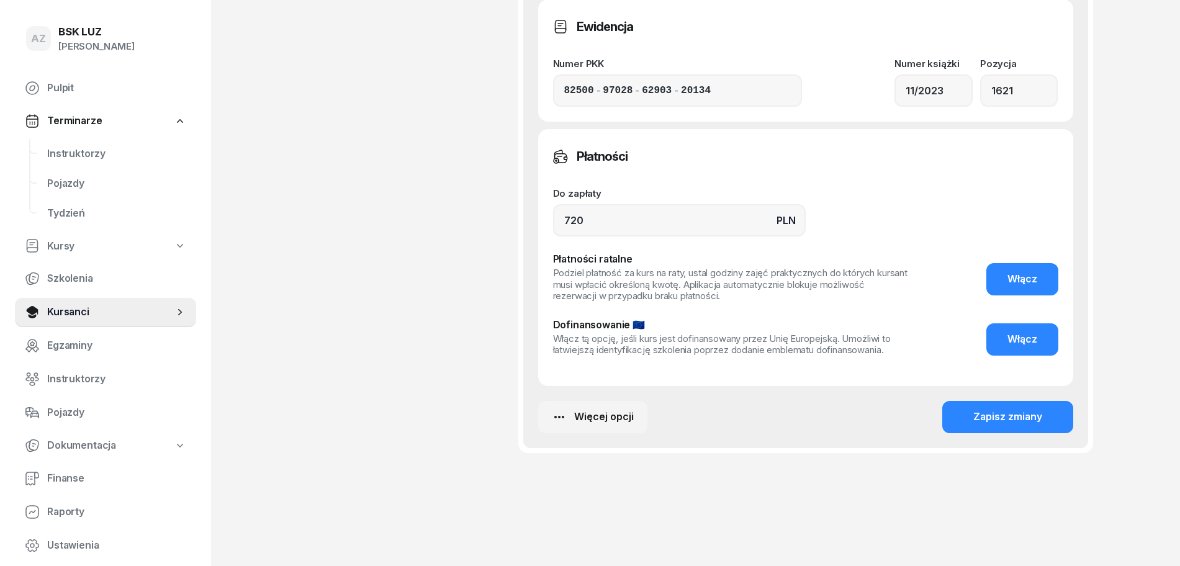
scroll to position [1011, 0]
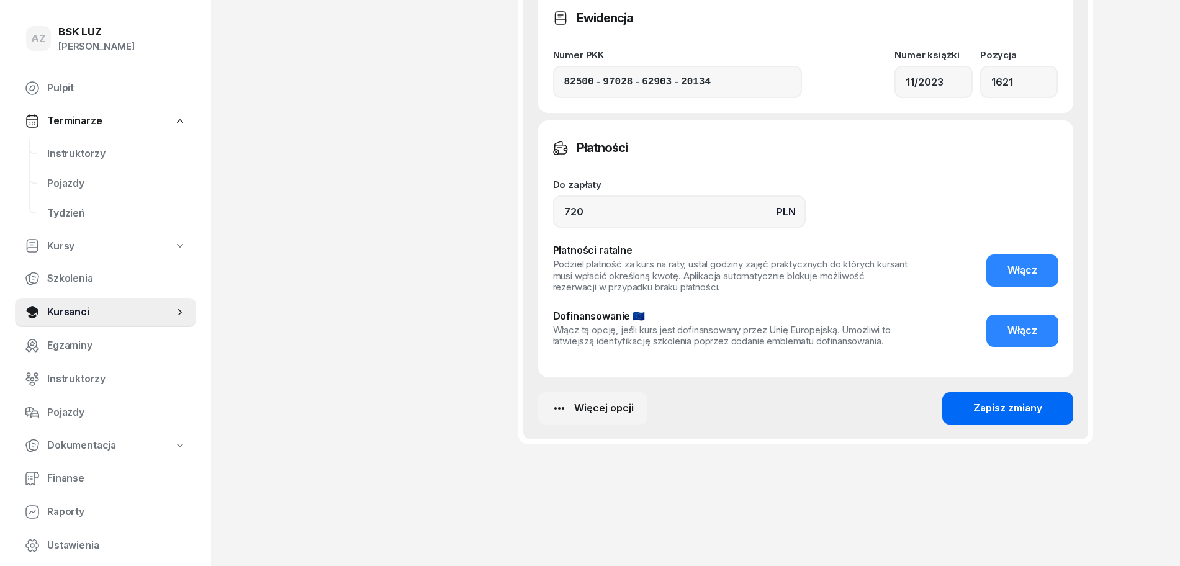
type input "30h, zakoń. [DATE], walid T-0:45h, P-1:30h, ZAŚW. NR 345/2025"
click at [1009, 406] on div "Zapisz zmiany" at bounding box center [1008, 409] width 69 height 16
